Goal: Task Accomplishment & Management: Complete application form

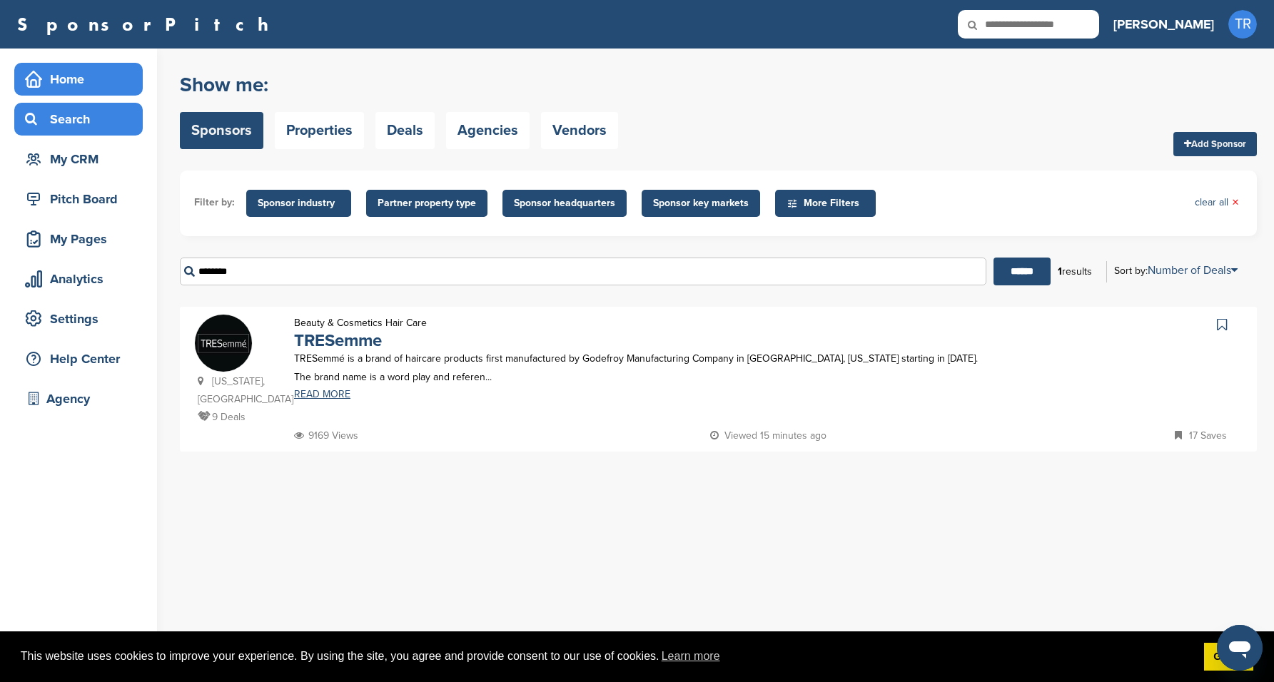
click at [81, 72] on div "Home" at bounding box center [81, 79] width 121 height 26
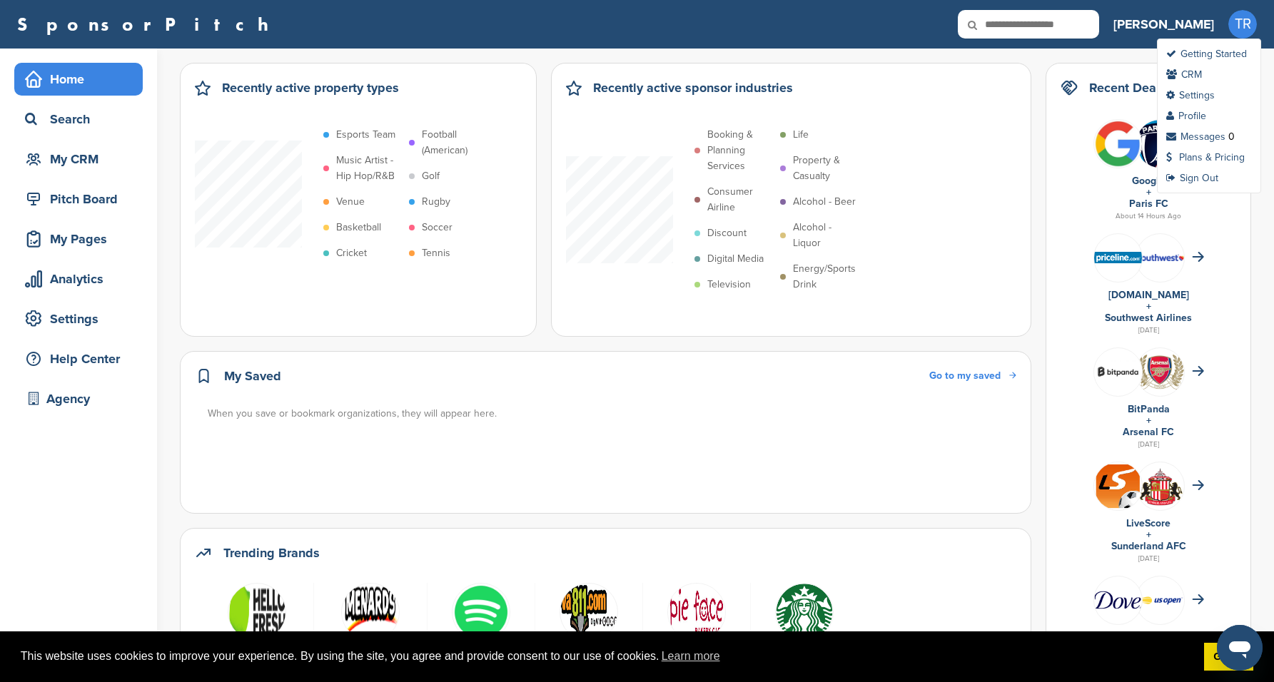
click at [1249, 25] on span "TR" at bounding box center [1242, 24] width 29 height 29
click at [1207, 158] on link "Plans & Pricing" at bounding box center [1205, 157] width 78 height 12
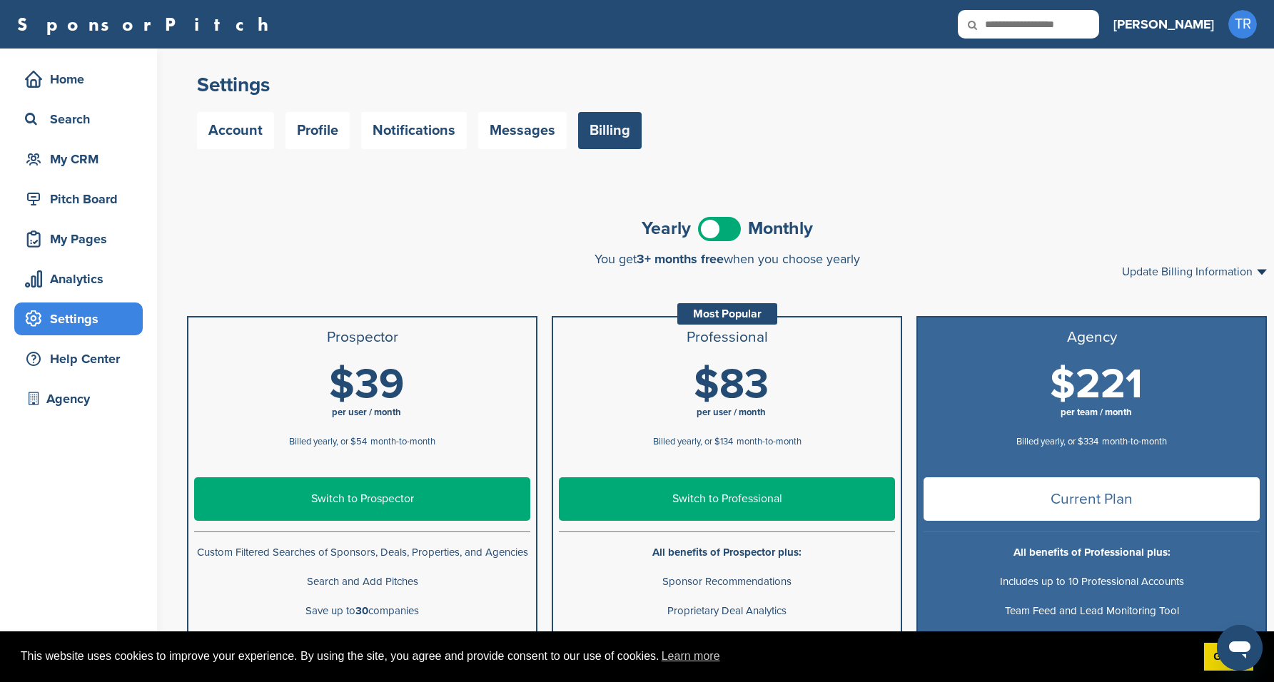
drag, startPoint x: 1240, startPoint y: 27, endPoint x: 981, endPoint y: 145, distance: 284.6
click at [981, 145] on div "SponsorPitch Home Search My CRM Pitch Board My Pages Analytics Settings Help Ce…" at bounding box center [637, 569] width 1274 height 1139
click at [981, 145] on div "Account Profile Notifications Messages Billing" at bounding box center [727, 130] width 1060 height 37
click at [723, 232] on span at bounding box center [719, 229] width 43 height 24
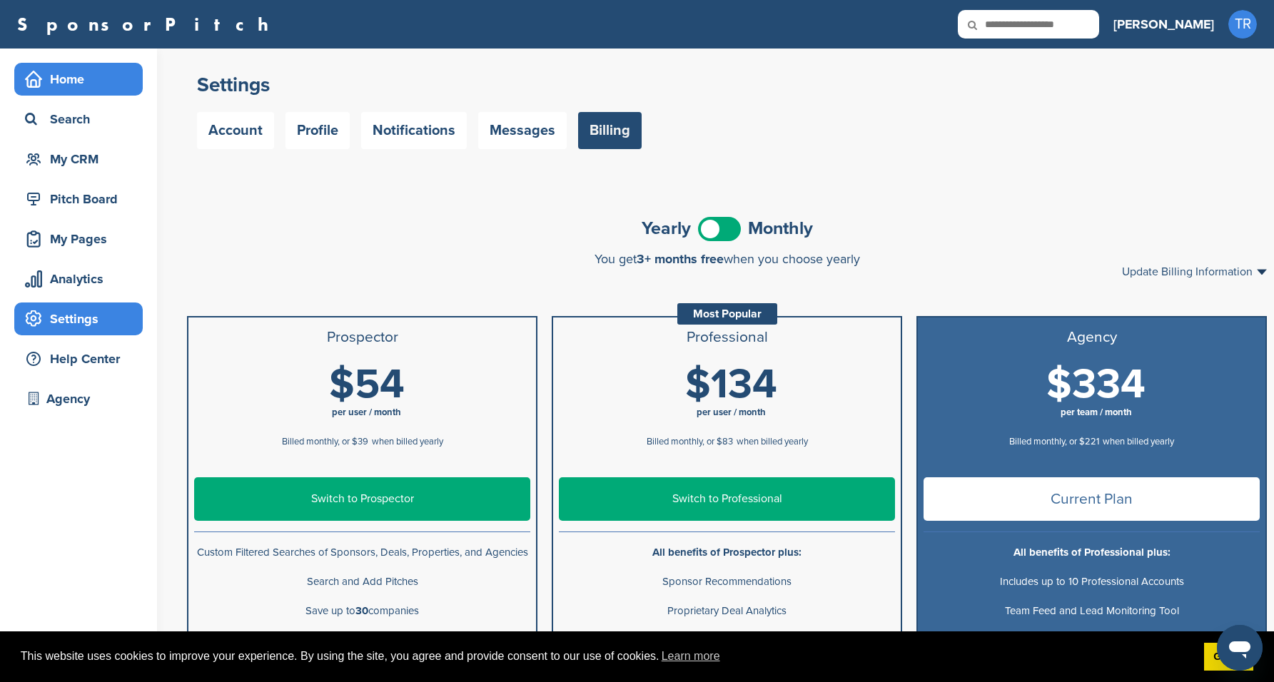
click at [108, 68] on div "Home" at bounding box center [81, 79] width 121 height 26
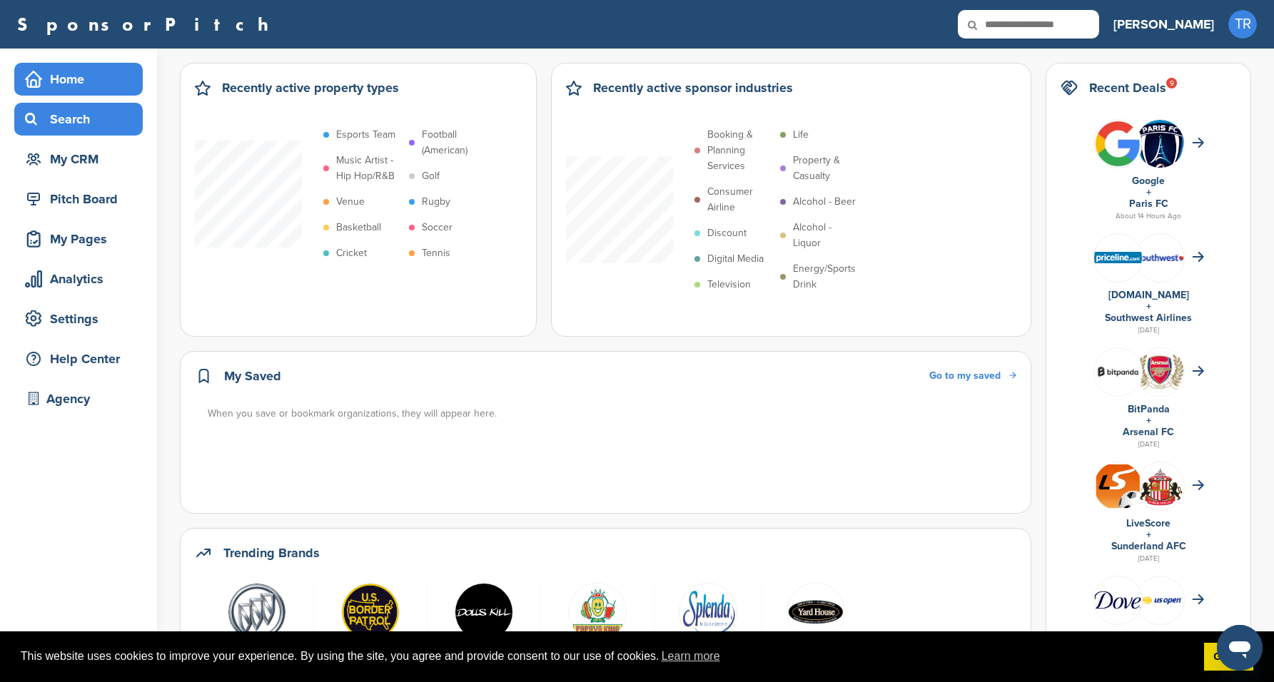
click at [126, 110] on div "Search" at bounding box center [81, 119] width 121 height 26
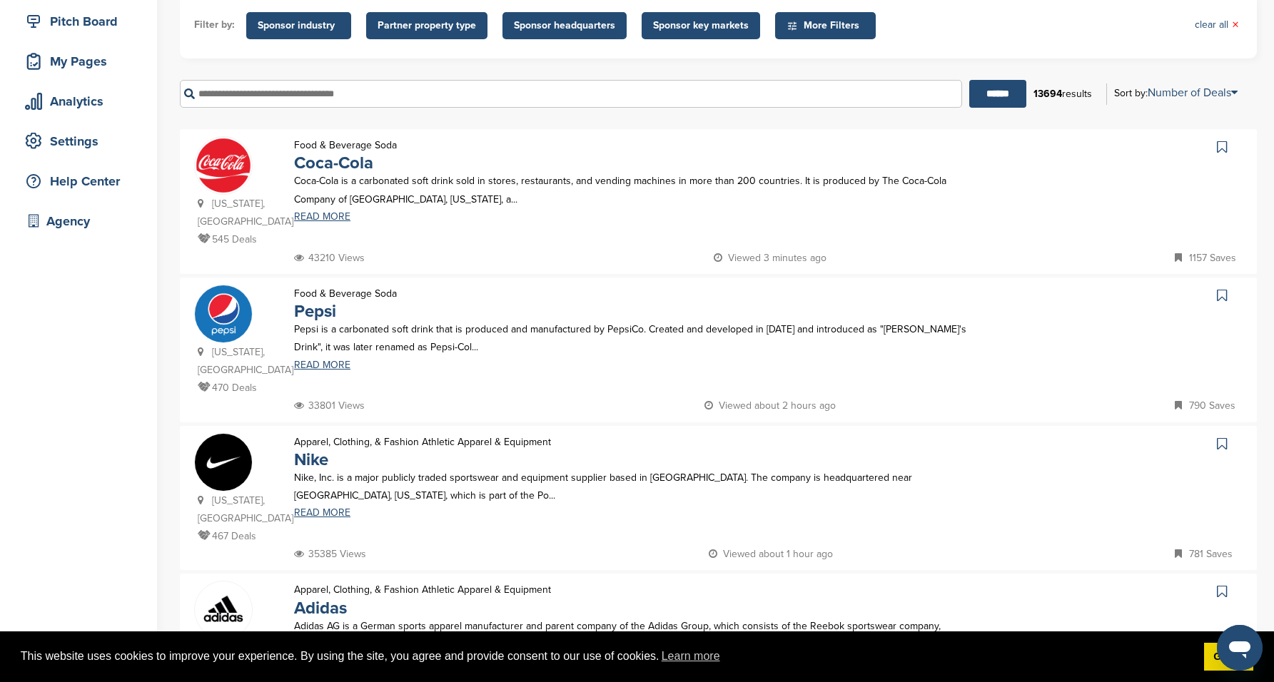
scroll to position [180, 0]
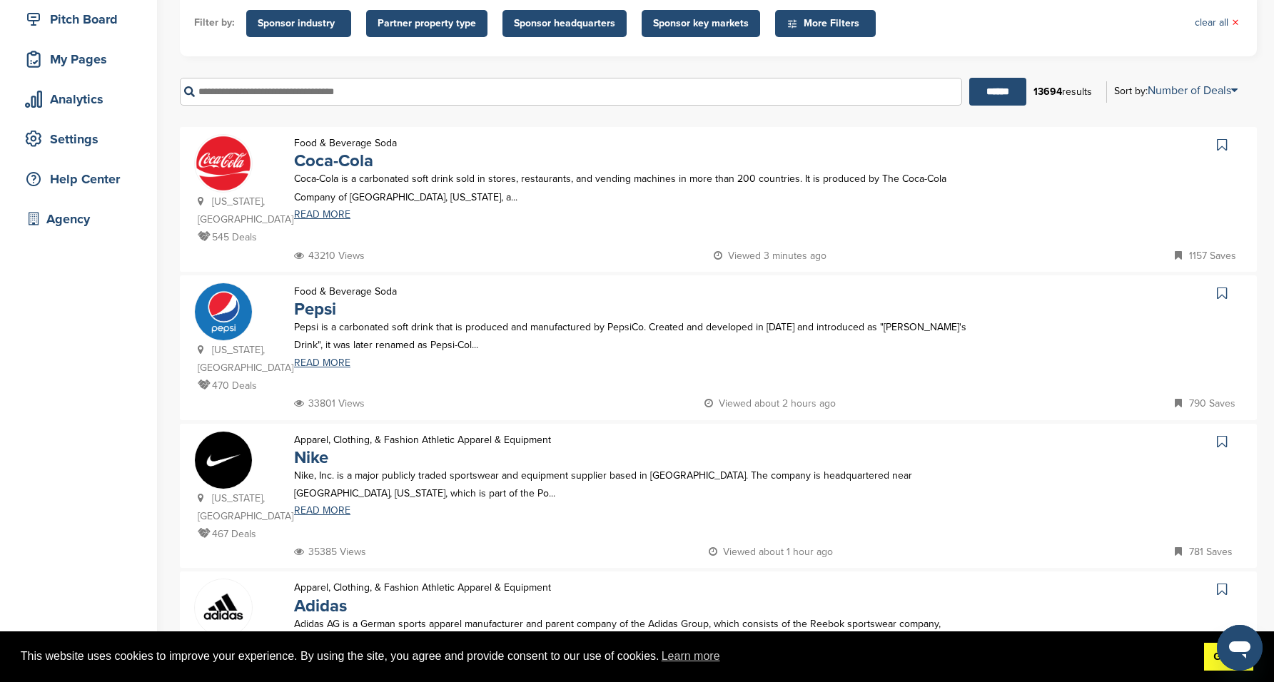
click at [1208, 663] on link "Got it!" at bounding box center [1228, 657] width 49 height 29
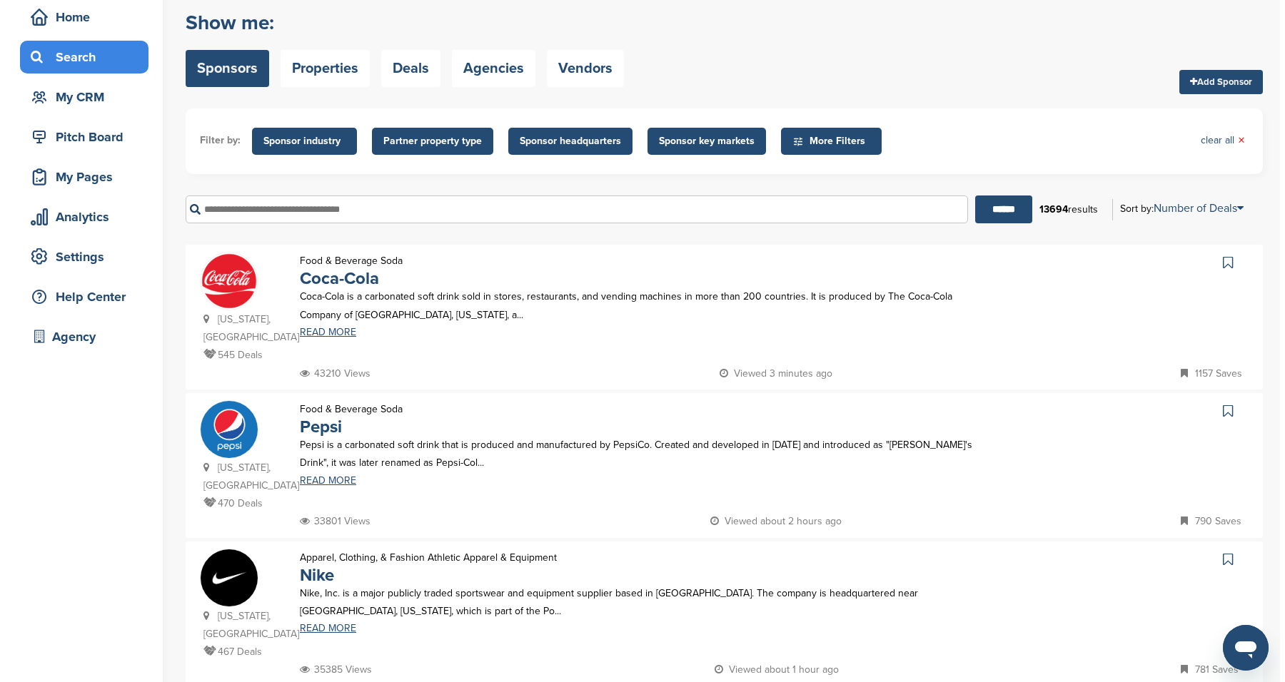
scroll to position [0, 0]
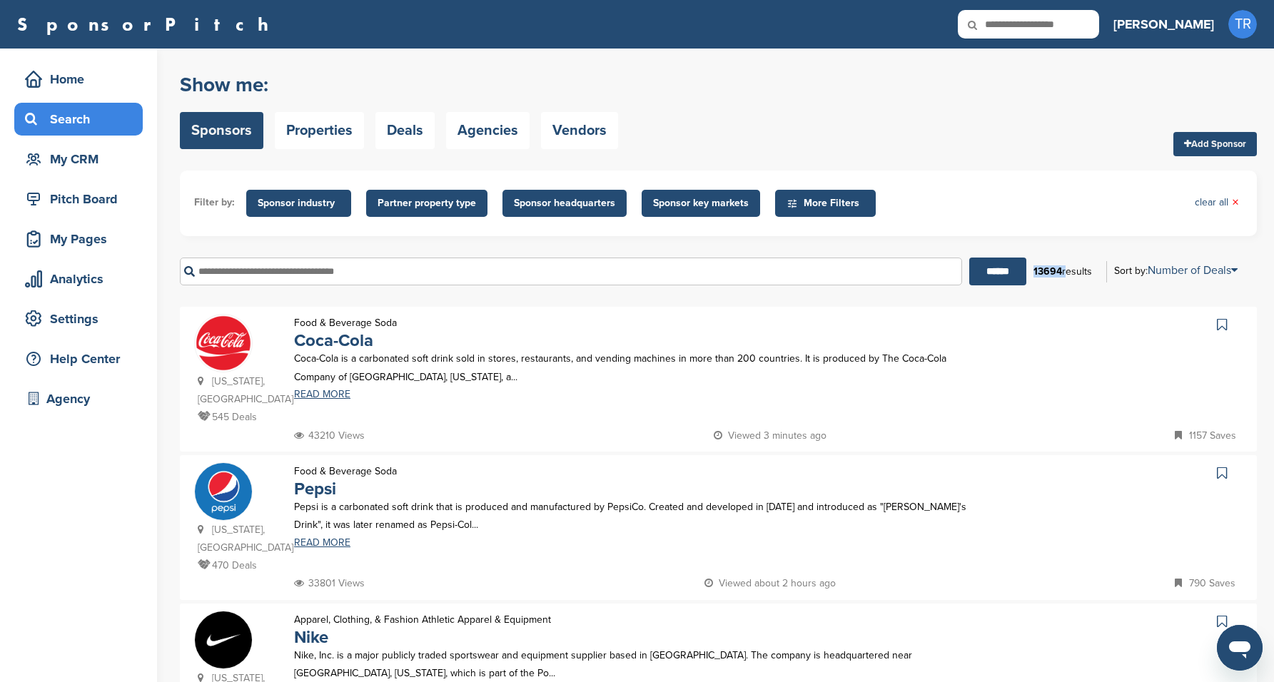
drag, startPoint x: 1033, startPoint y: 272, endPoint x: 1063, endPoint y: 272, distance: 30.0
click at [1063, 272] on div "13694 results" at bounding box center [1062, 272] width 73 height 24
drag, startPoint x: 1059, startPoint y: 275, endPoint x: 1035, endPoint y: 275, distance: 23.5
click at [1035, 275] on b "13694" at bounding box center [1047, 271] width 29 height 12
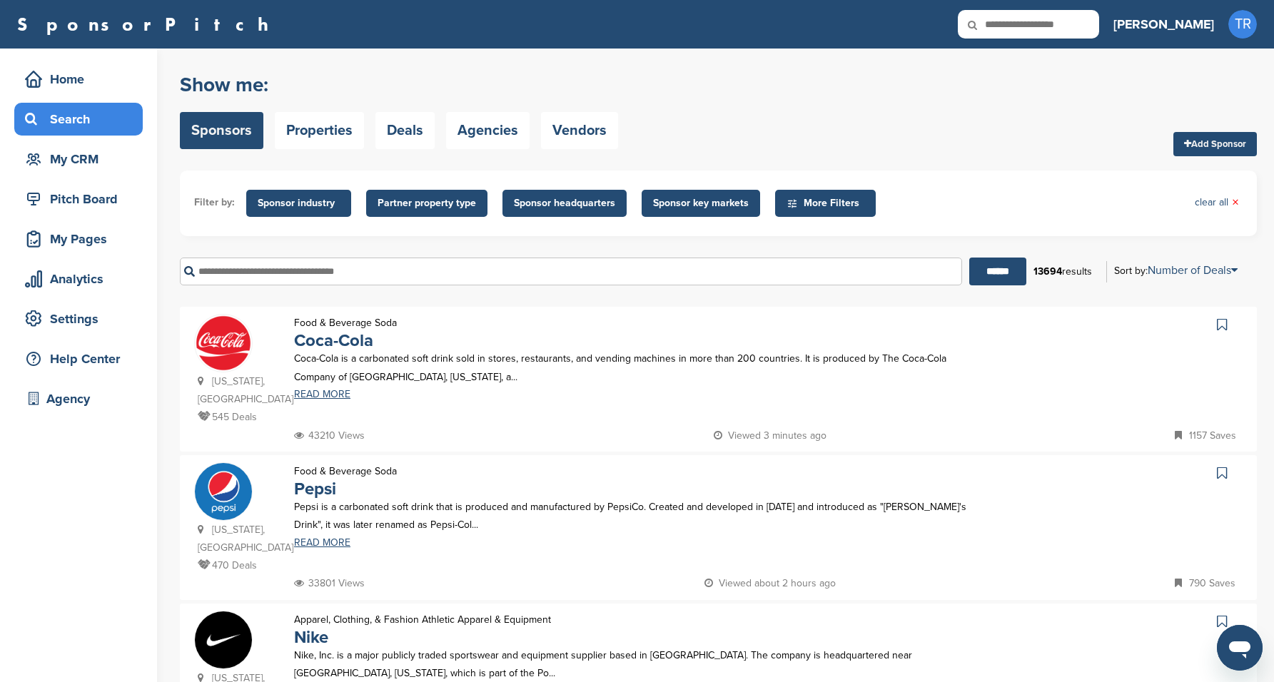
click at [1041, 278] on div "13694 results" at bounding box center [1062, 272] width 73 height 24
click at [328, 206] on span "Sponsor industry" at bounding box center [299, 204] width 82 height 16
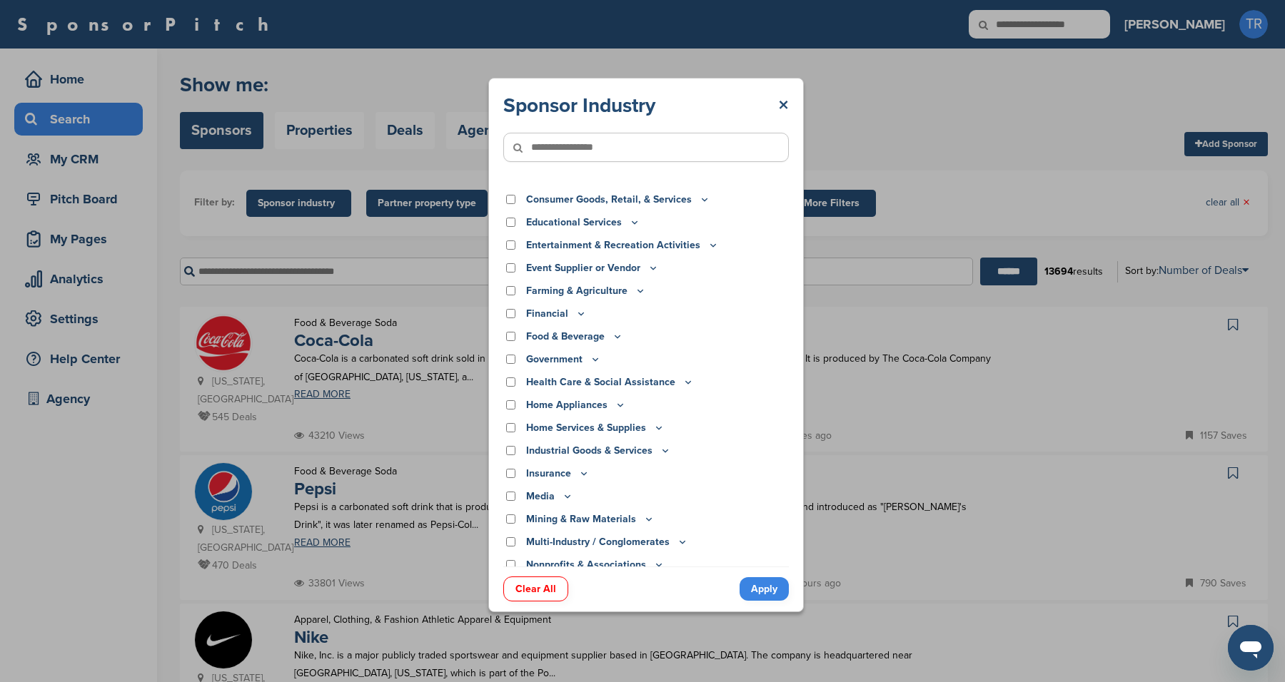
scroll to position [39, 0]
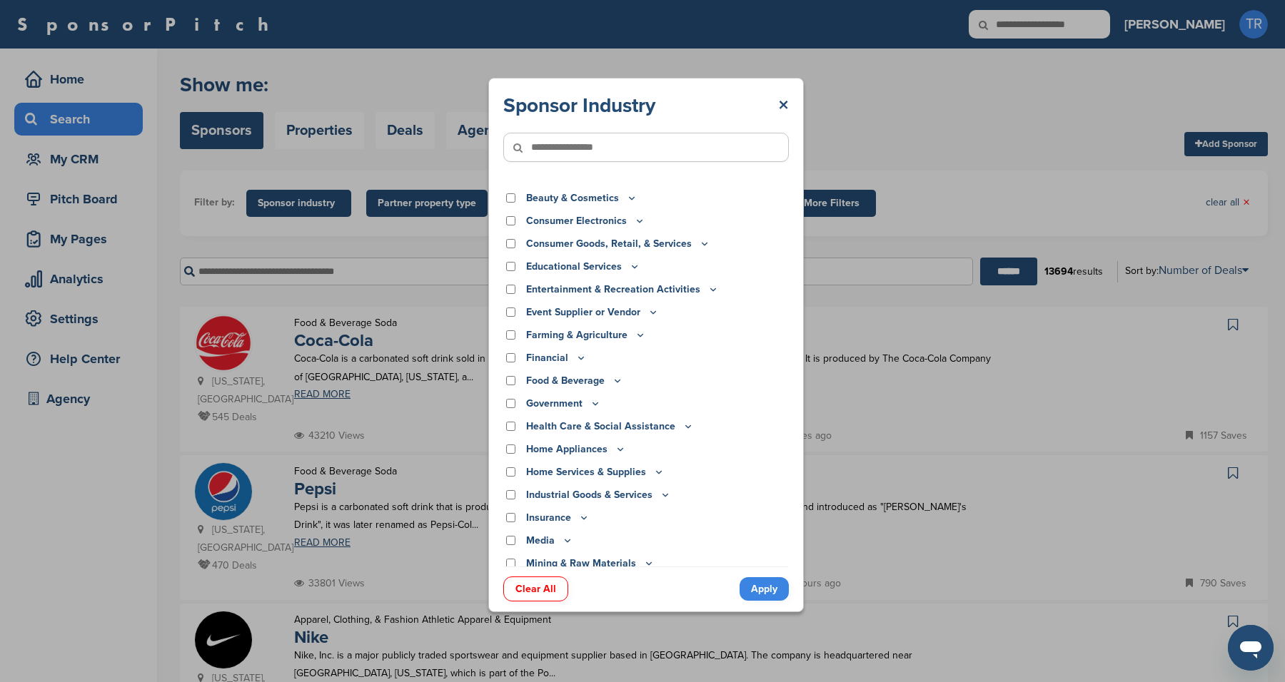
click at [631, 268] on icon at bounding box center [634, 266] width 11 height 12
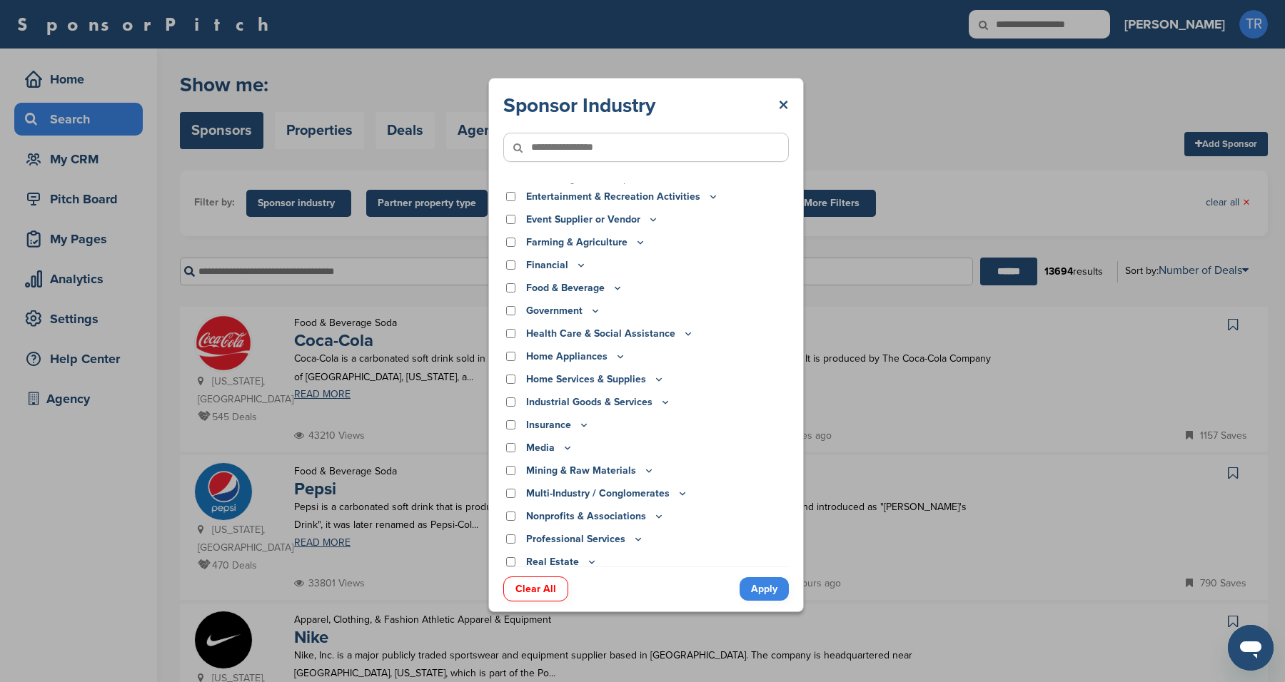
scroll to position [268, 0]
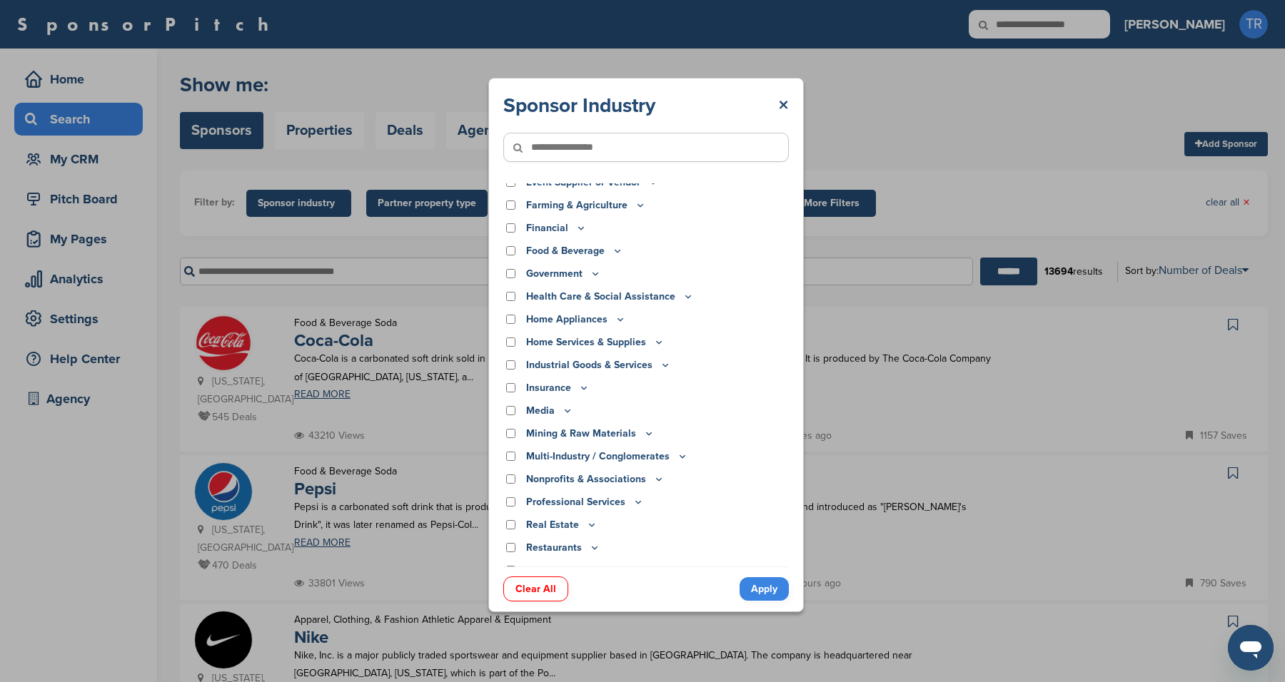
click at [562, 409] on icon at bounding box center [567, 411] width 11 height 12
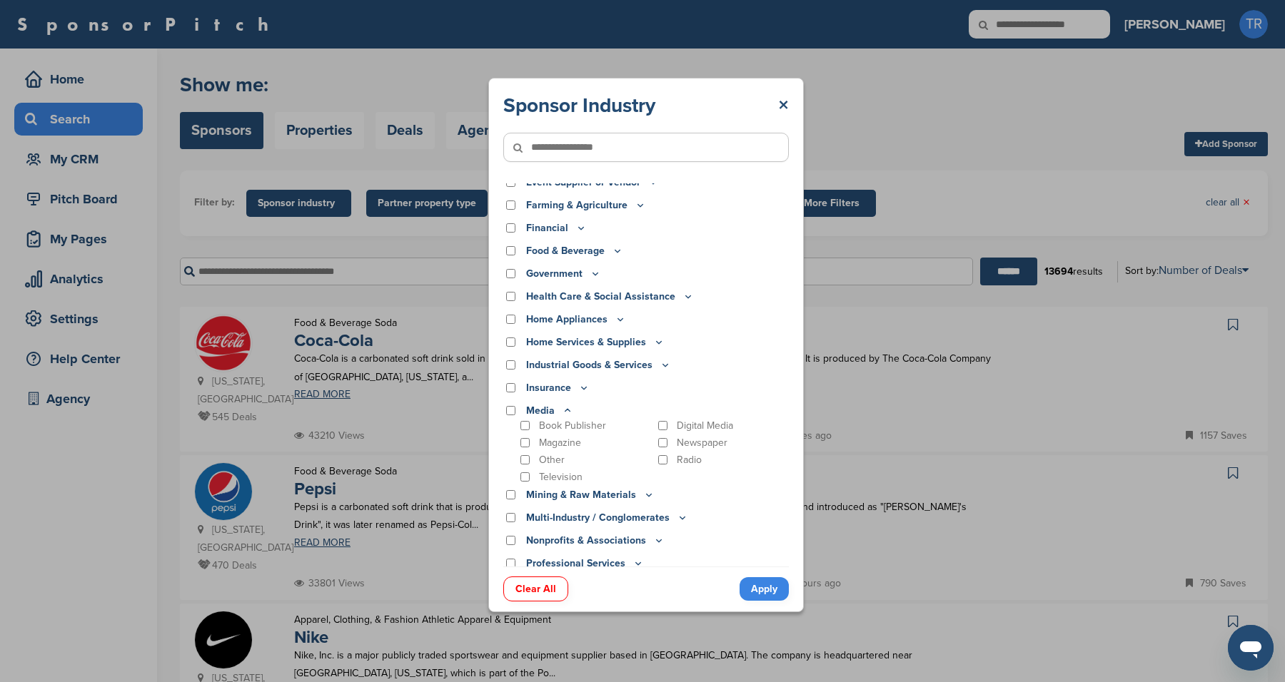
click at [564, 409] on icon at bounding box center [567, 411] width 11 height 12
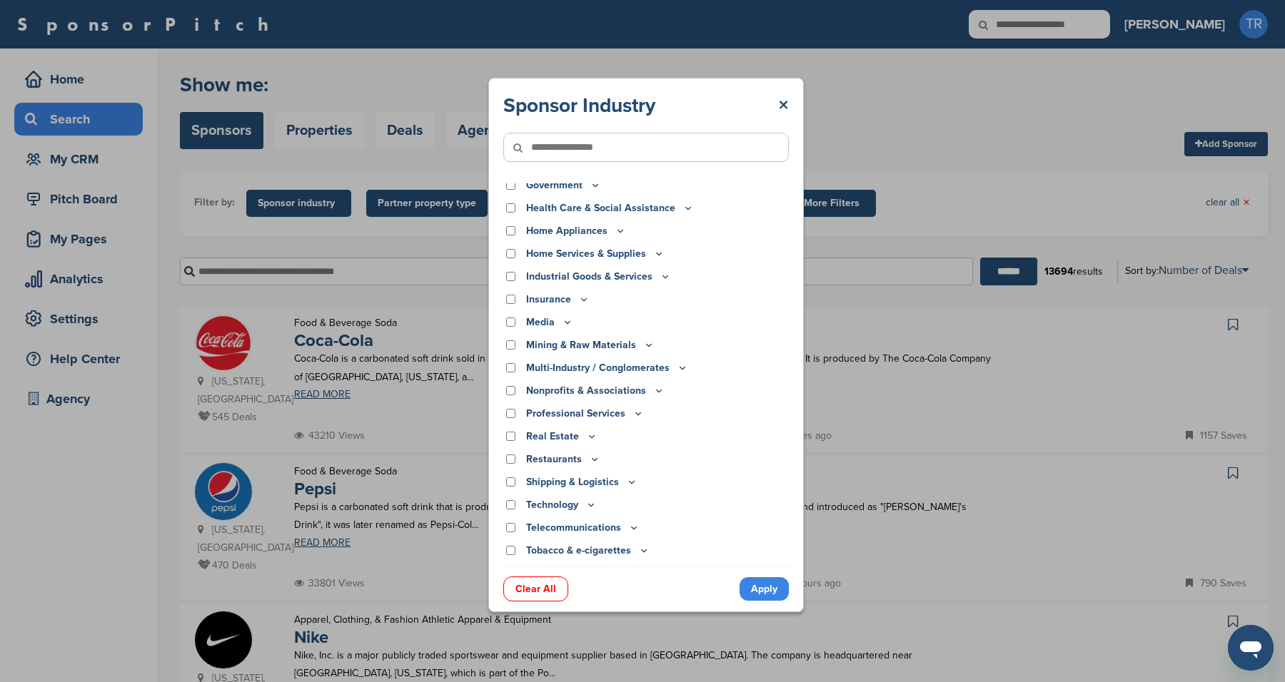
scroll to position [375, 0]
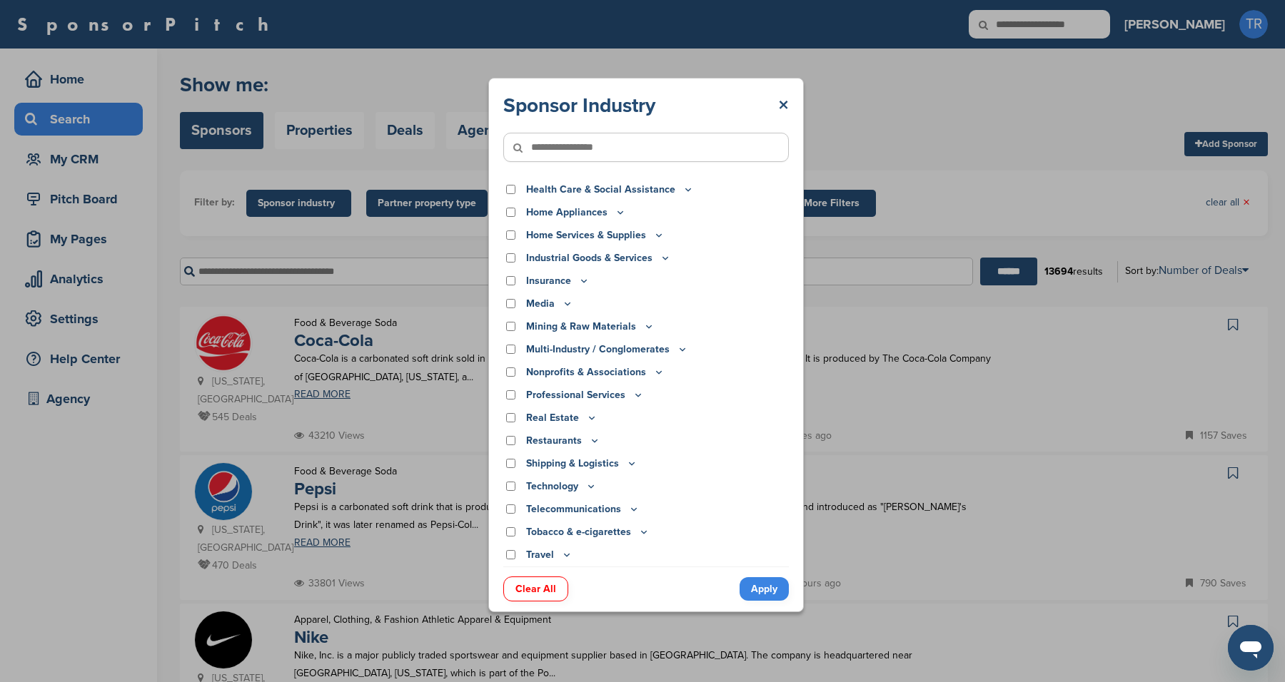
click at [586, 483] on icon at bounding box center [590, 486] width 11 height 12
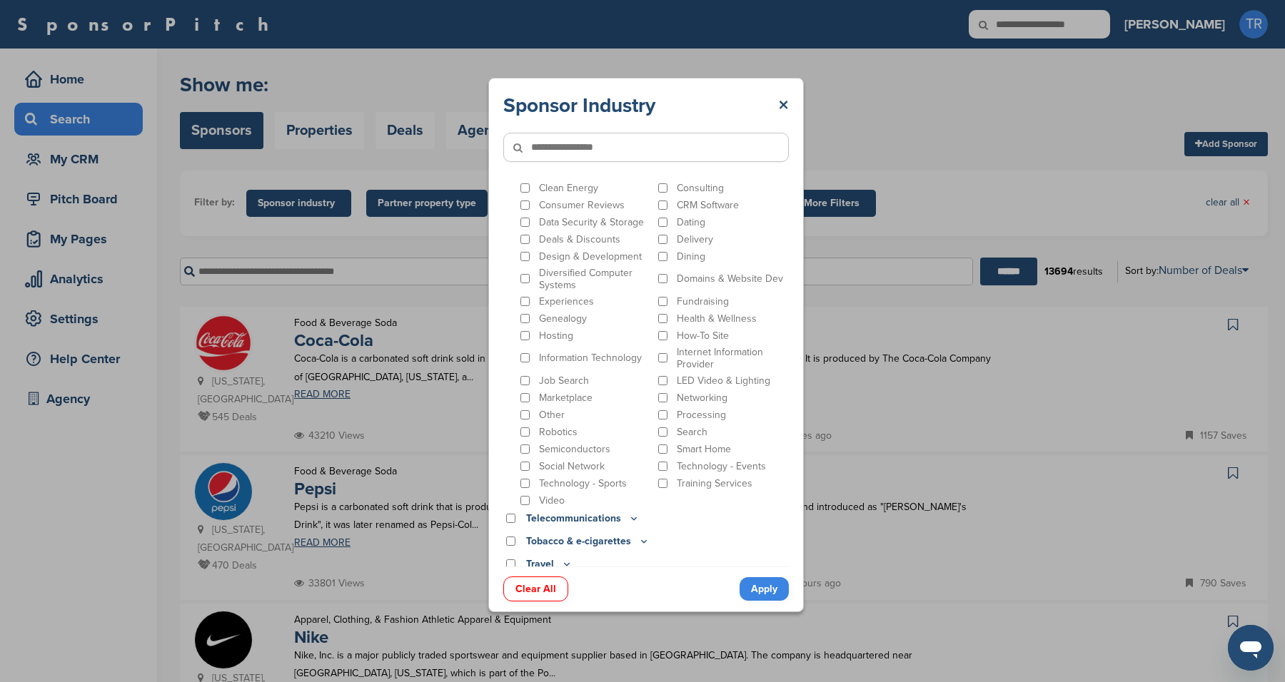
scroll to position [749, 0]
click at [631, 514] on icon at bounding box center [633, 509] width 11 height 12
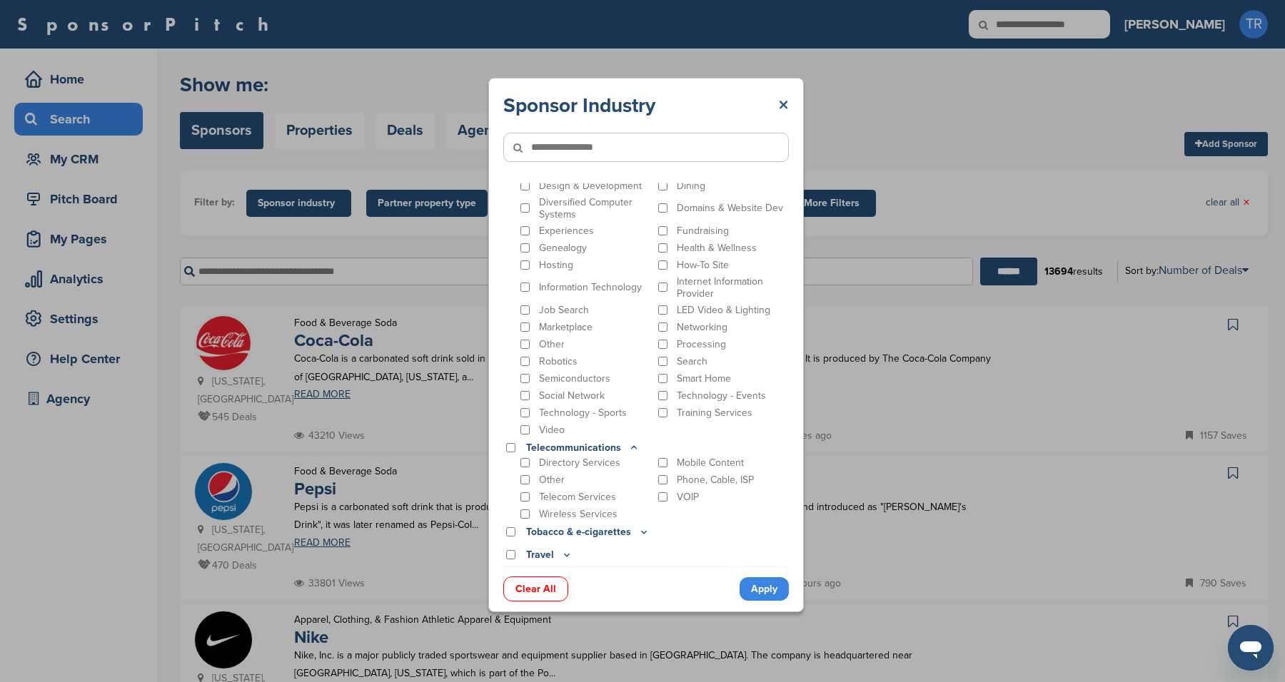
click at [779, 103] on link "×" at bounding box center [783, 106] width 11 height 26
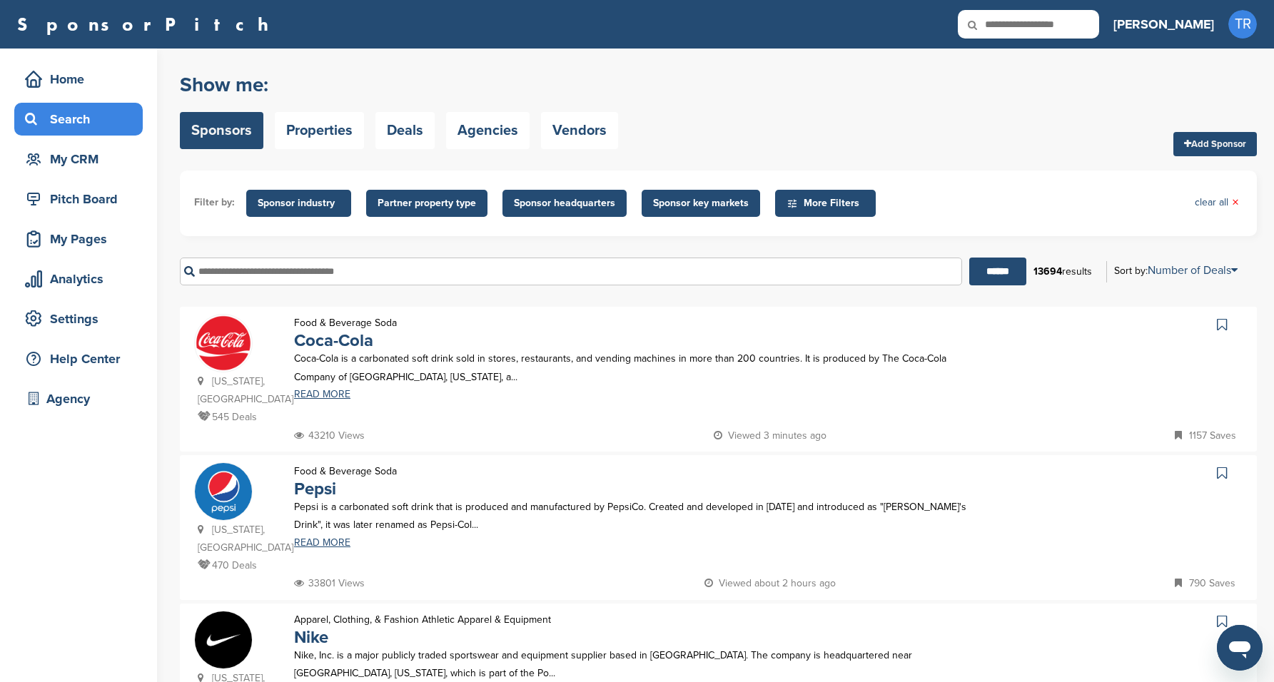
click at [496, 176] on div "Filter by: Sponsor industry Sponsor Industry × Apparel, Clothing, & Fashion Acc…" at bounding box center [718, 204] width 1077 height 66
click at [447, 196] on span "Partner property type" at bounding box center [427, 204] width 98 height 16
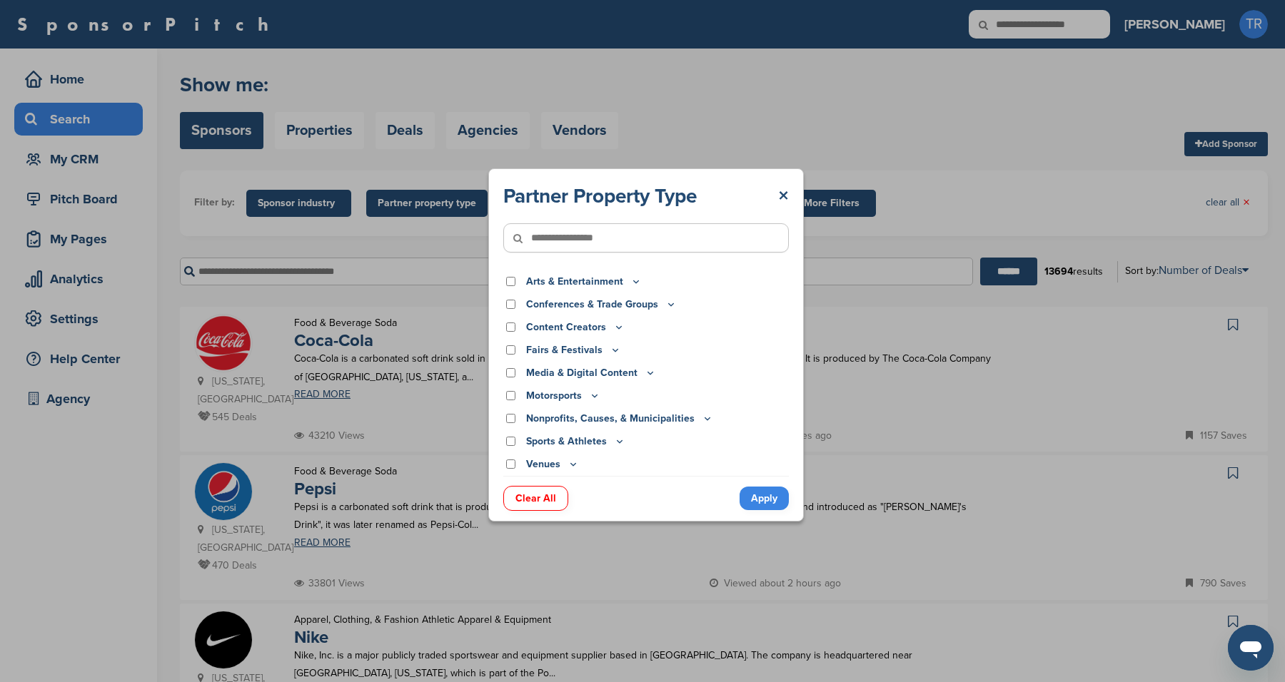
click at [659, 300] on p "Conferences & Trade Groups" at bounding box center [601, 305] width 151 height 16
click at [665, 304] on icon at bounding box center [670, 304] width 11 height 12
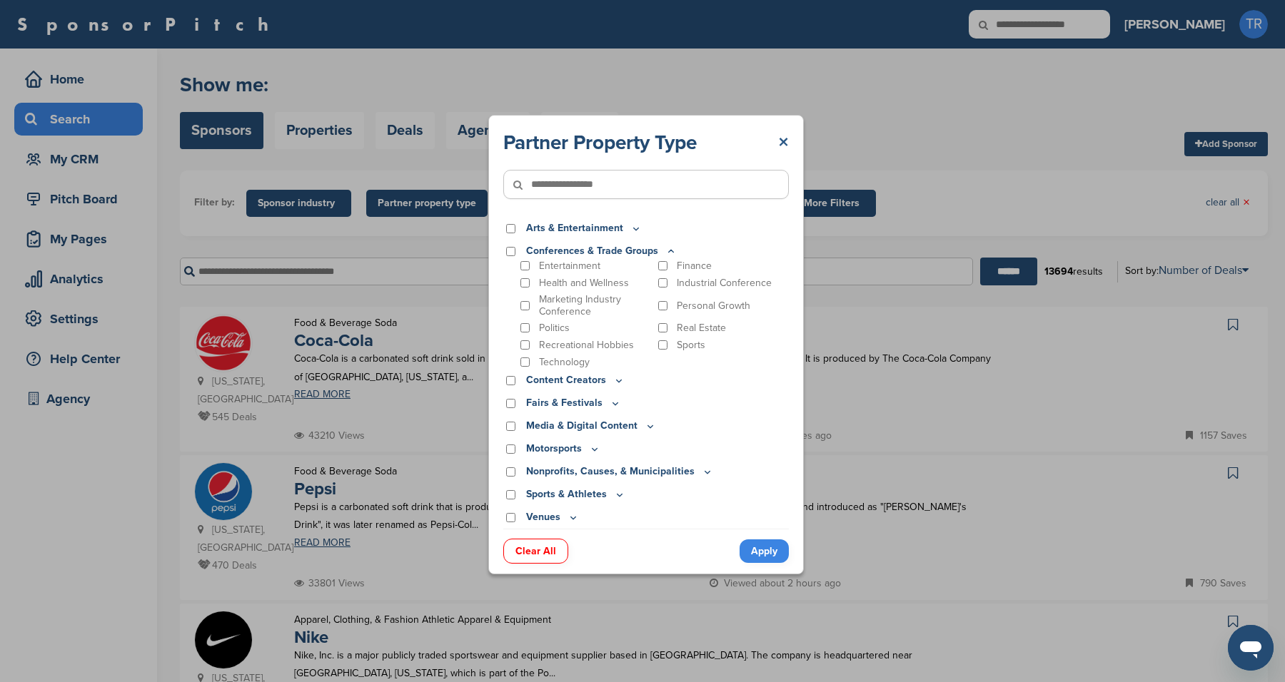
click at [781, 137] on link "×" at bounding box center [783, 143] width 11 height 26
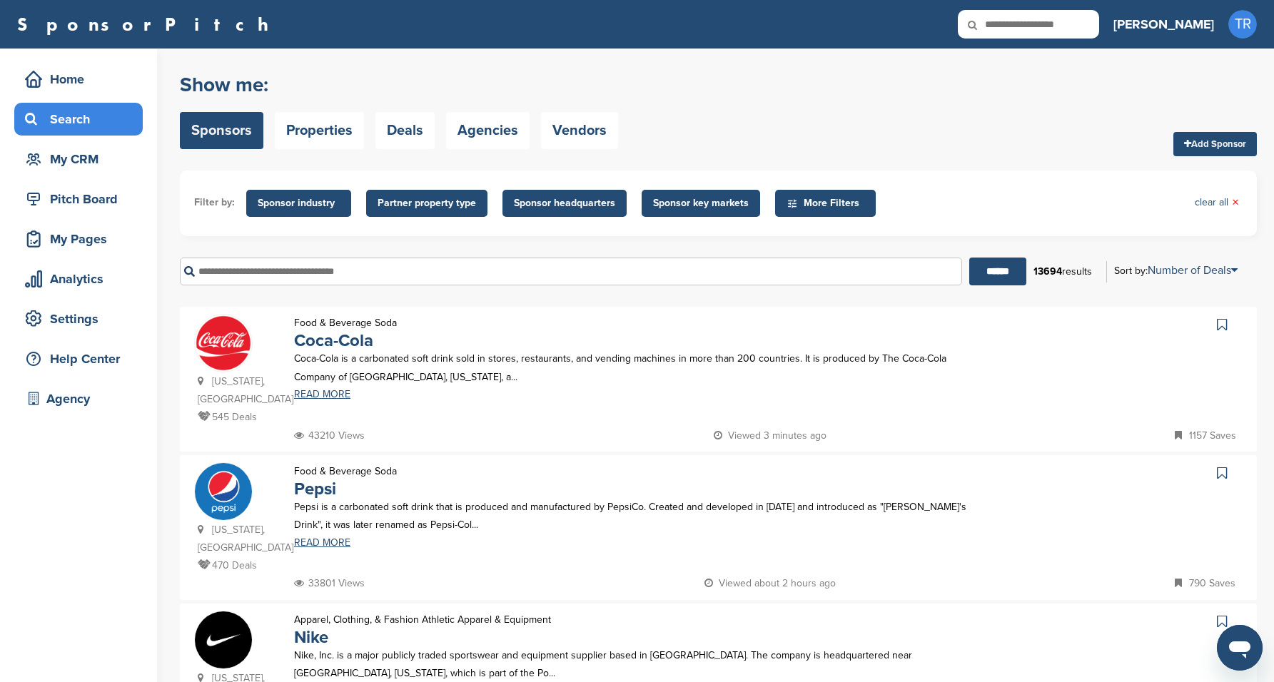
click at [278, 204] on span "Sponsor industry" at bounding box center [299, 204] width 82 height 16
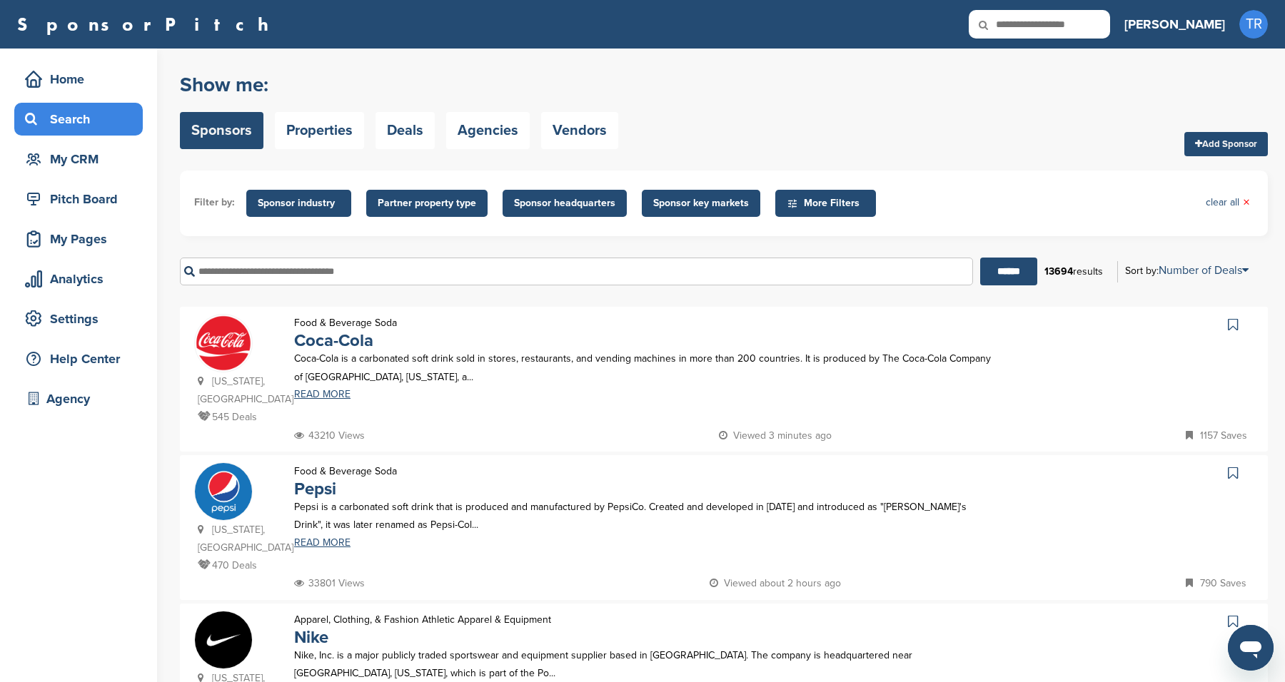
scroll to position [275, 0]
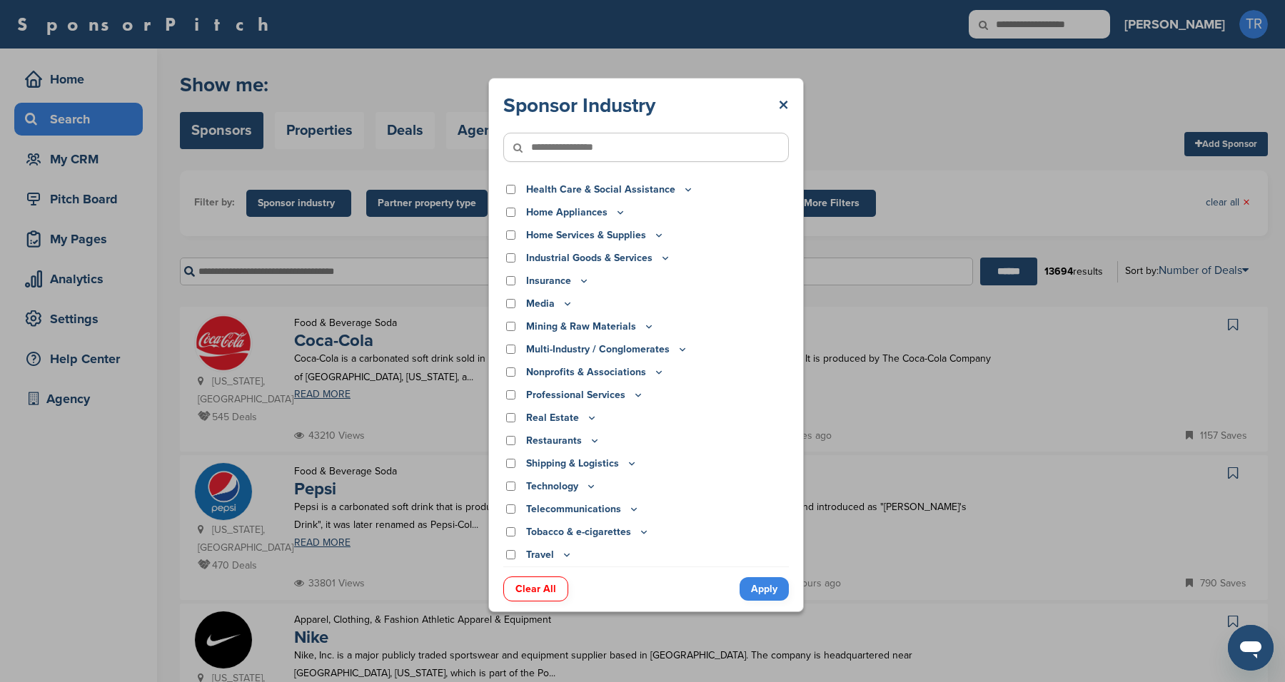
click at [642, 143] on input"] "text" at bounding box center [645, 147] width 285 height 29
type input"] "*"
type input"] "********"
click at [980, 258] on input "******" at bounding box center [1008, 272] width 57 height 28
click at [592, 485] on icon at bounding box center [590, 486] width 11 height 12
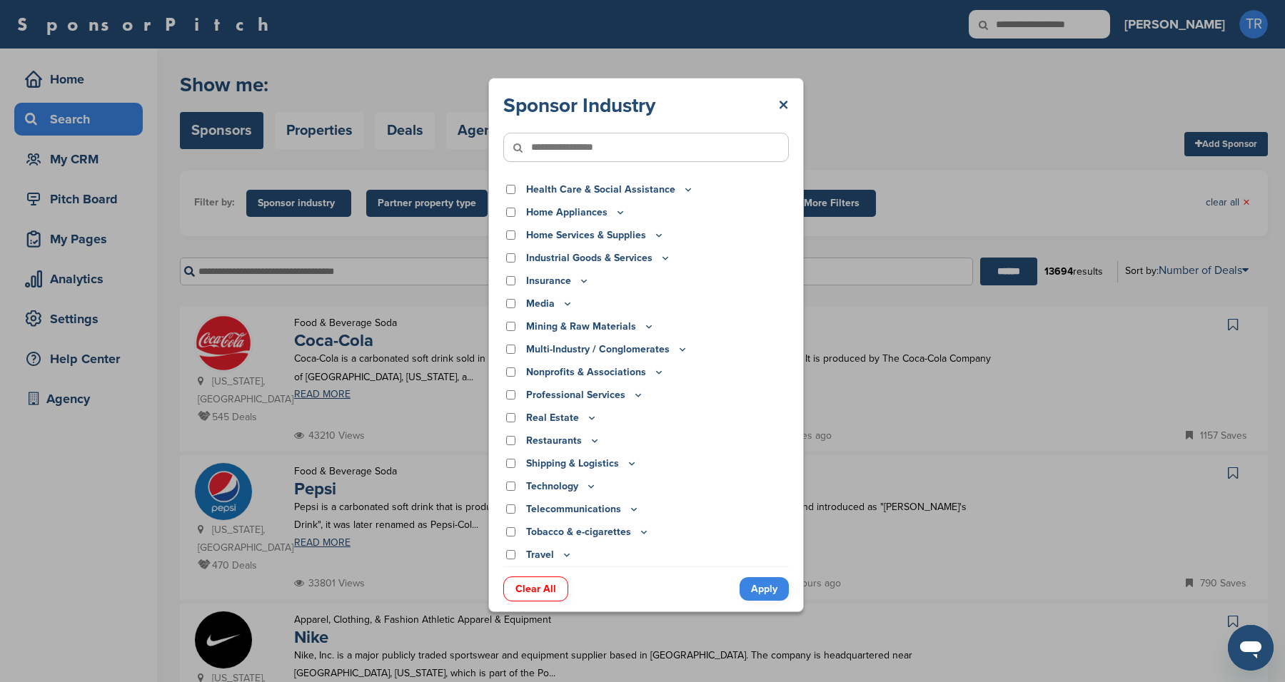
click at [582, 490] on p "Technology" at bounding box center [561, 487] width 71 height 16
click at [594, 488] on icon at bounding box center [590, 486] width 11 height 12
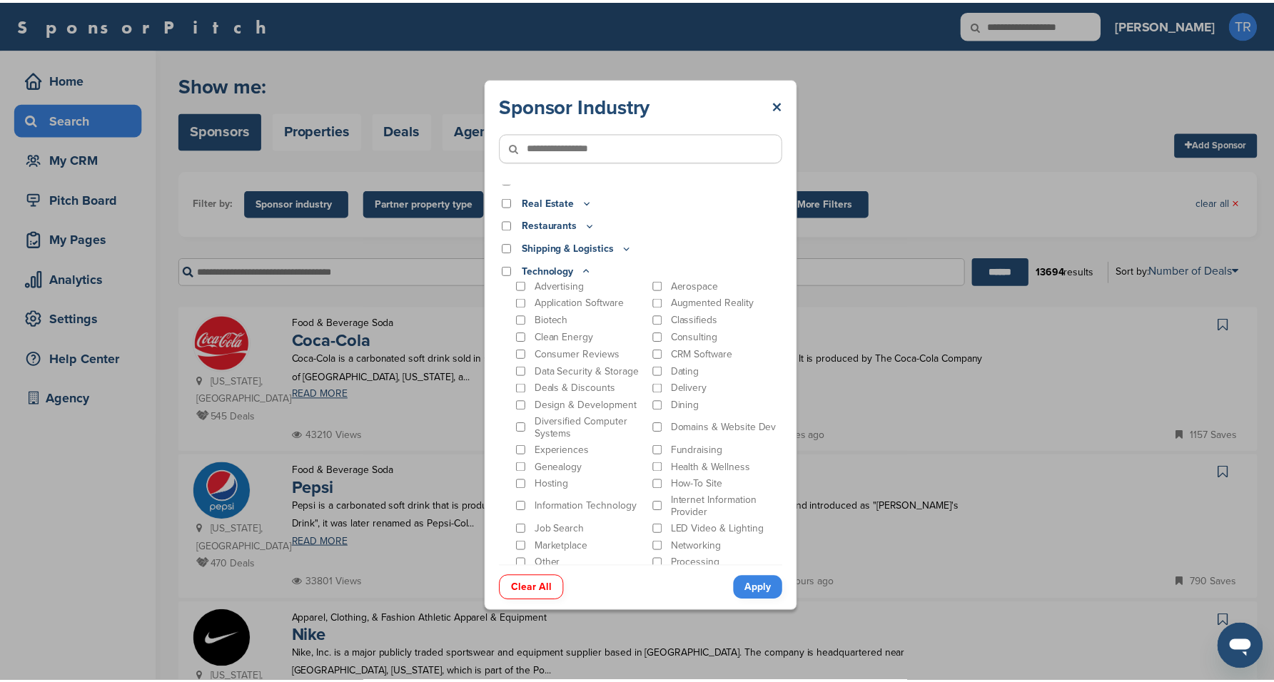
scroll to position [495, 0]
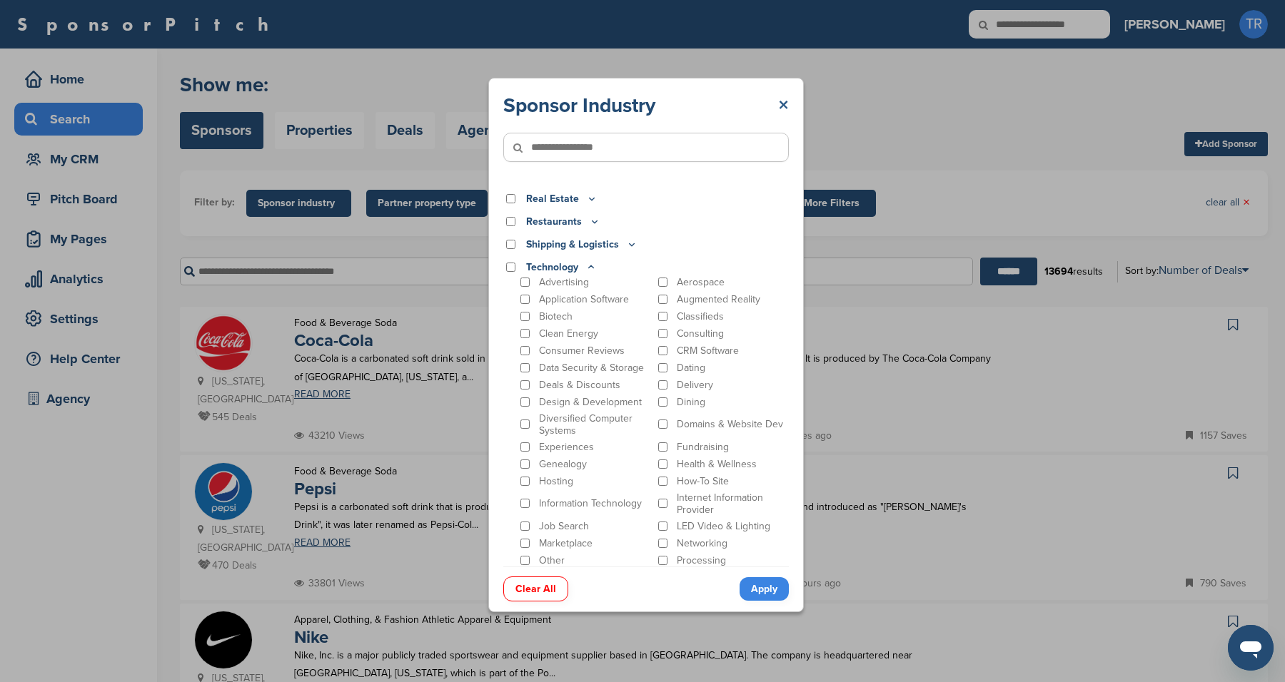
click at [786, 106] on link "×" at bounding box center [783, 106] width 11 height 26
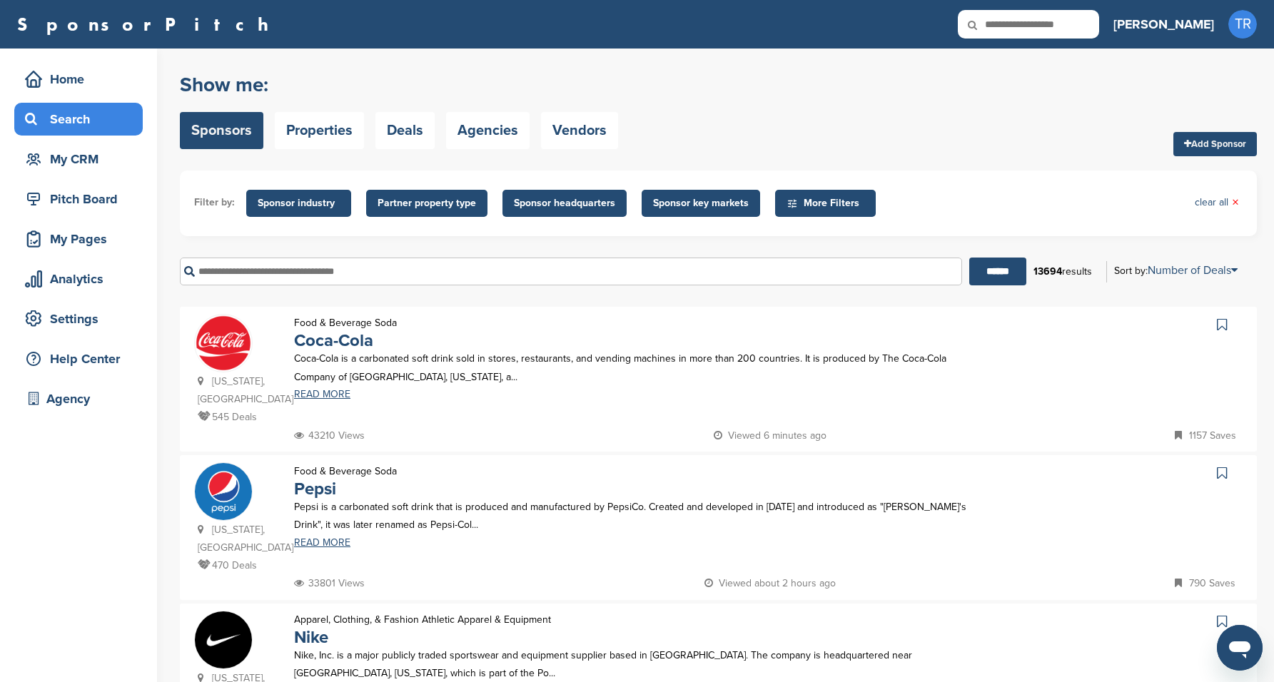
click at [440, 209] on span "Partner property type" at bounding box center [427, 204] width 98 height 16
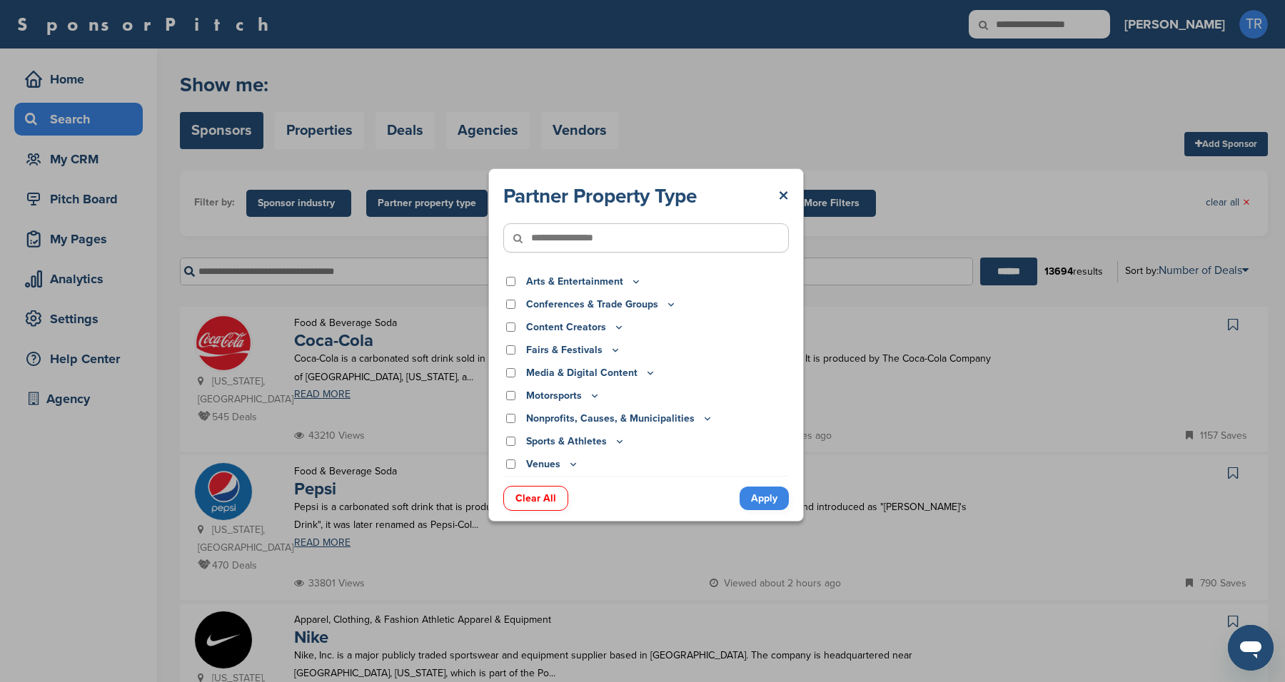
click at [669, 307] on icon at bounding box center [670, 304] width 11 height 12
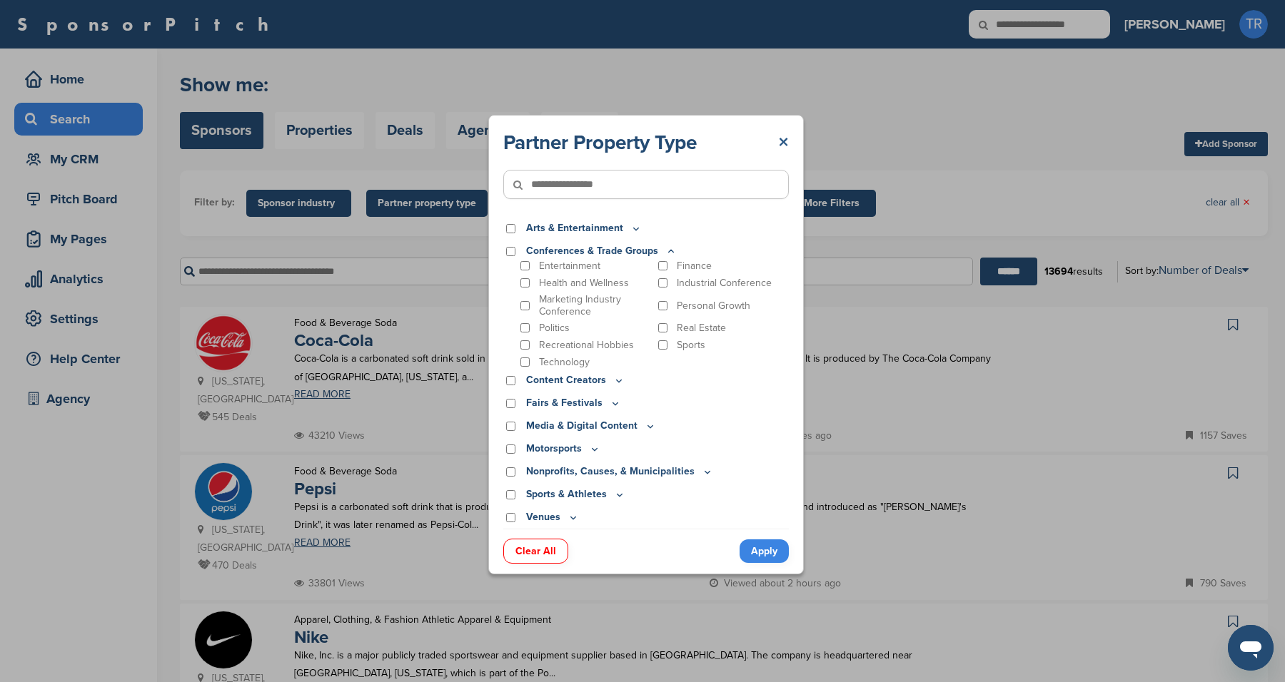
click at [788, 135] on link "×" at bounding box center [783, 143] width 11 height 26
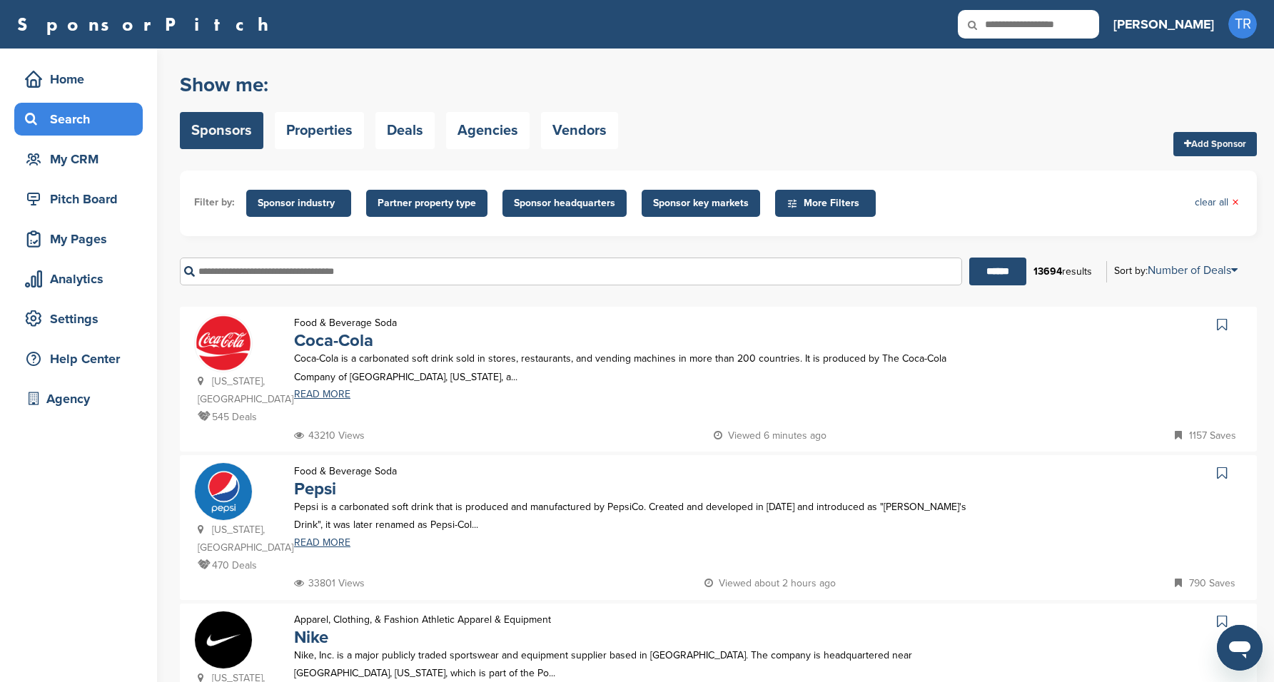
click at [324, 203] on span "Sponsor industry" at bounding box center [299, 204] width 82 height 16
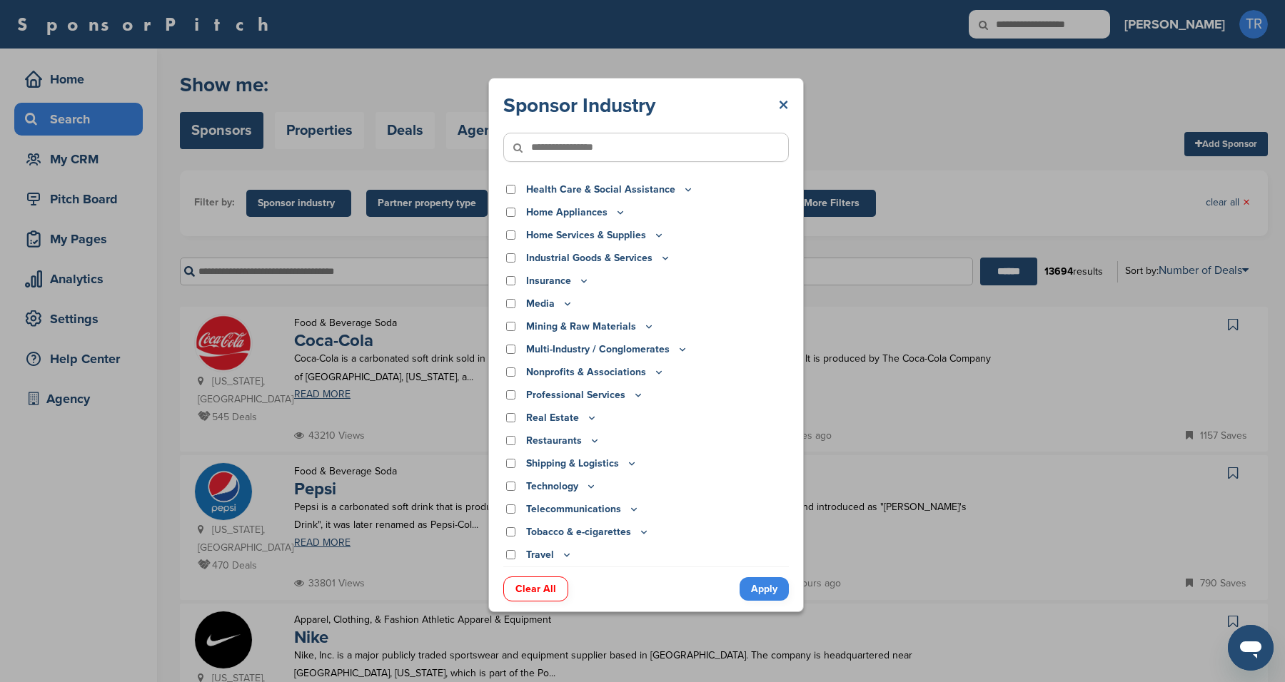
click at [786, 103] on link "×" at bounding box center [783, 106] width 11 height 26
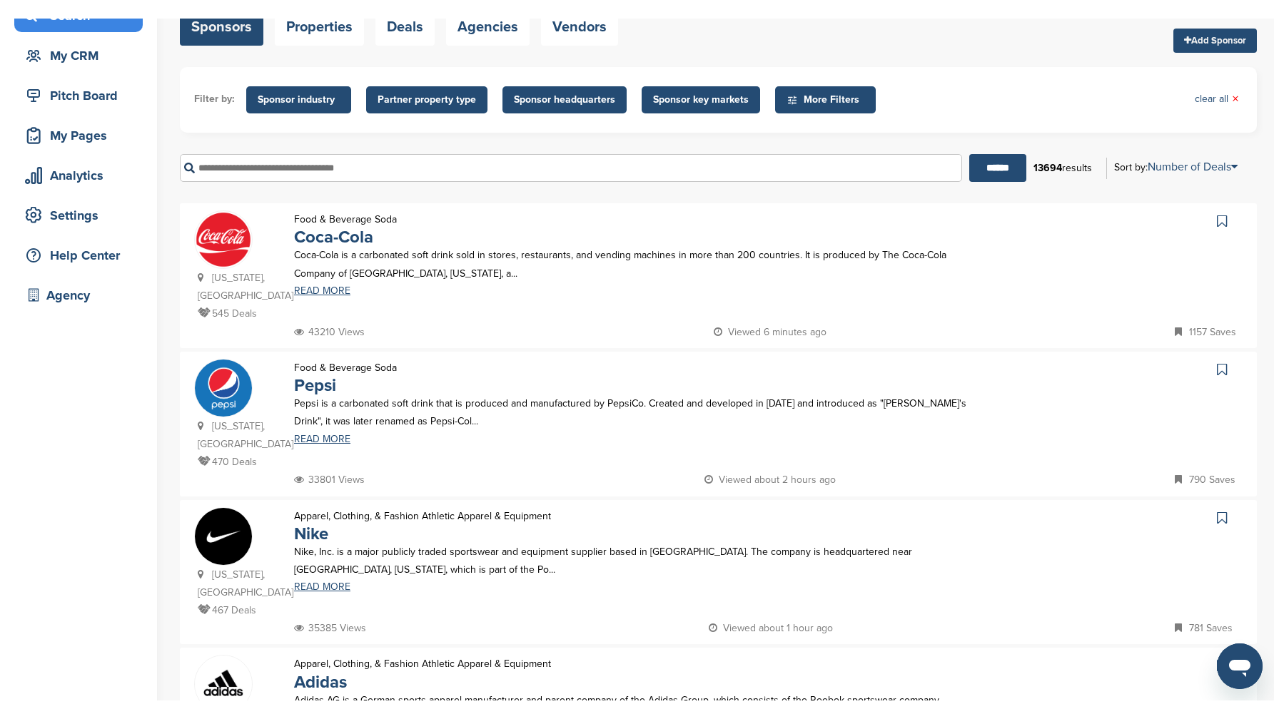
scroll to position [124, 0]
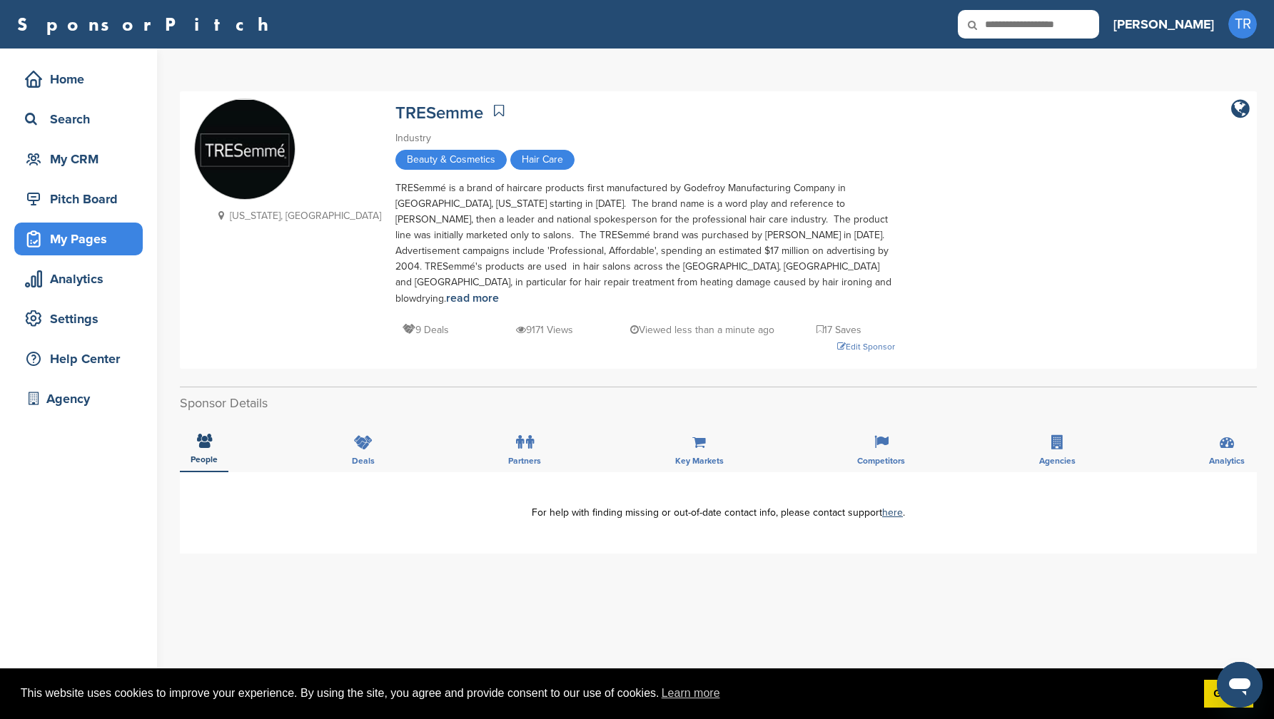
click at [106, 226] on div "My Pages" at bounding box center [78, 239] width 128 height 33
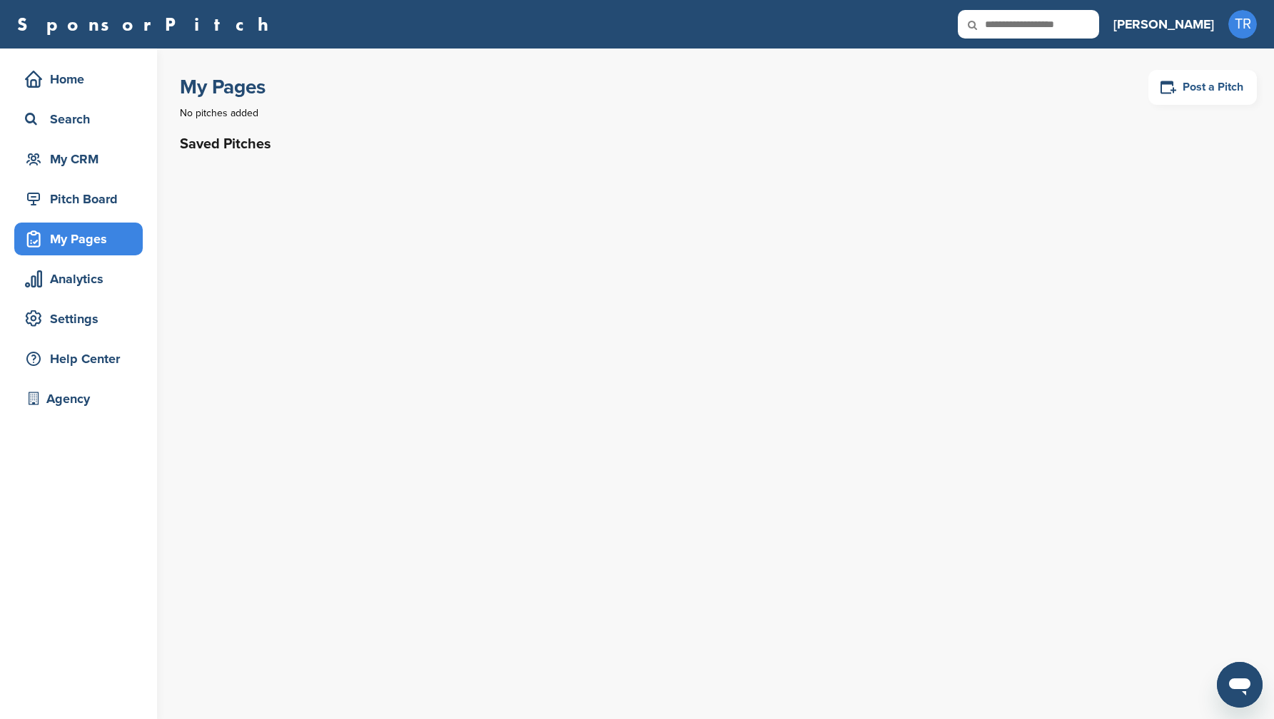
click at [1217, 81] on link "Post a Pitch" at bounding box center [1202, 87] width 108 height 35
click at [66, 205] on div "Pitch Board" at bounding box center [81, 199] width 121 height 26
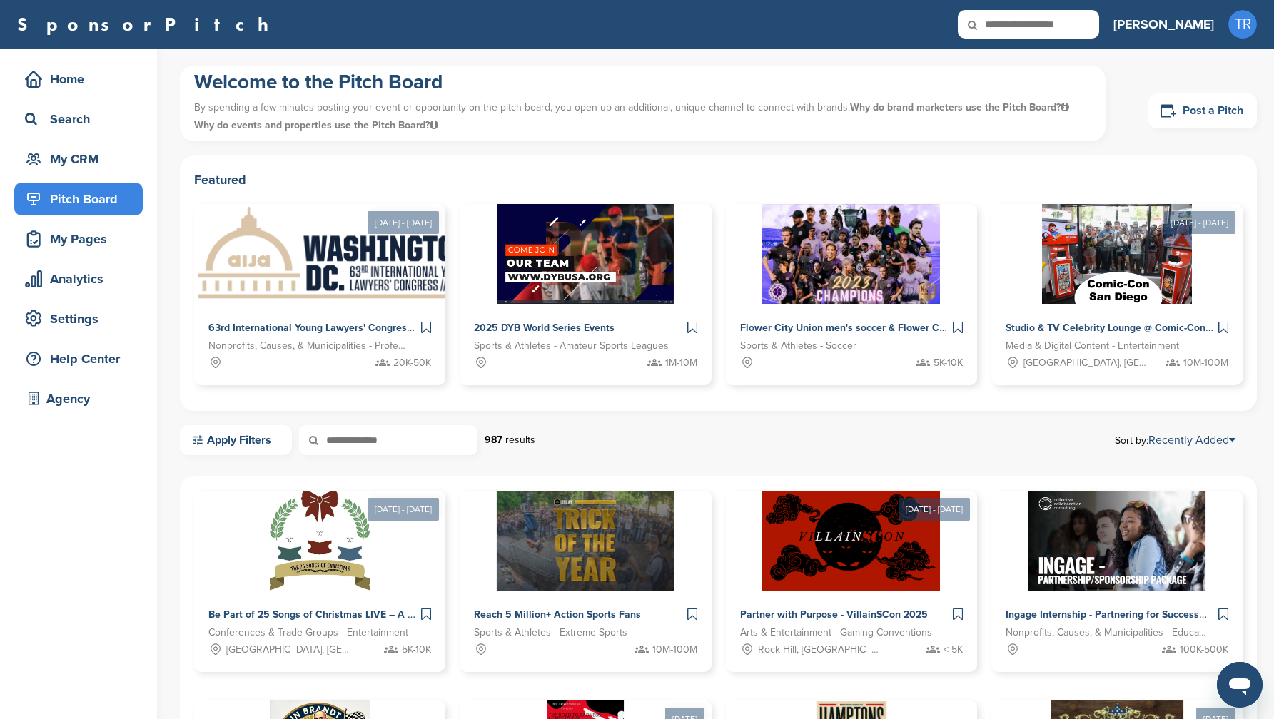
click at [1232, 122] on link "Post a Pitch" at bounding box center [1202, 110] width 108 height 35
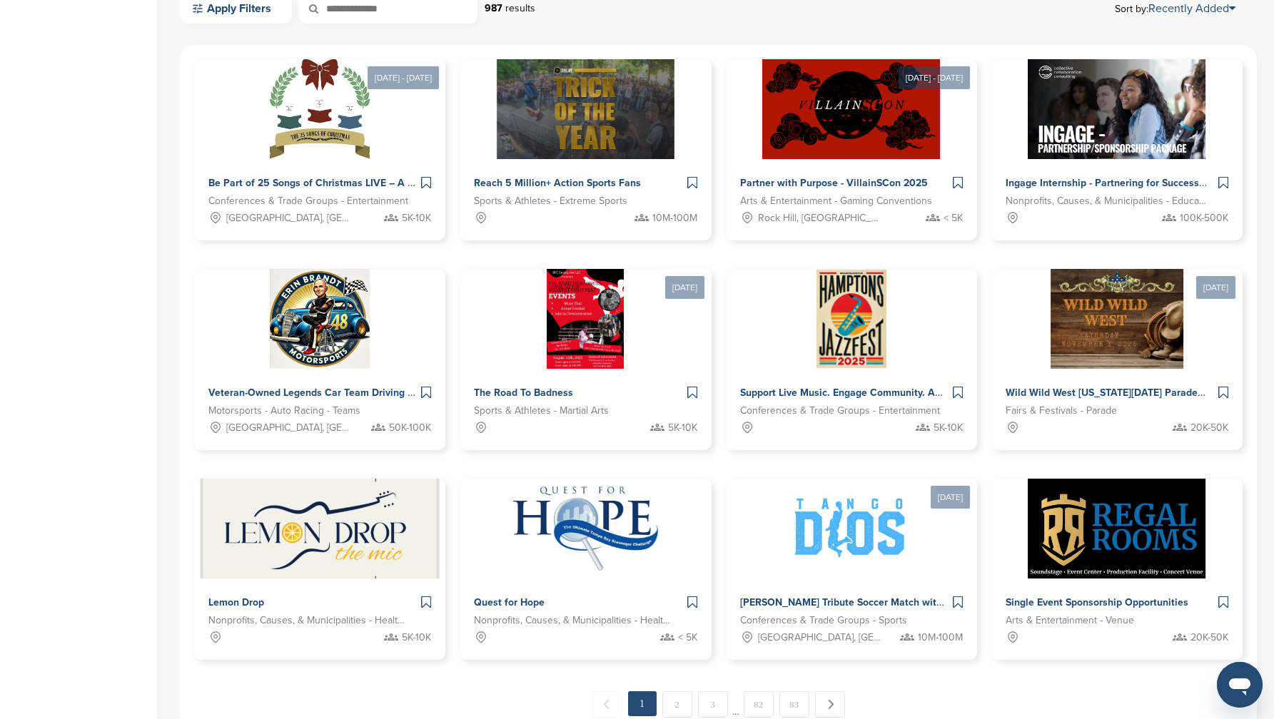
scroll to position [506, 0]
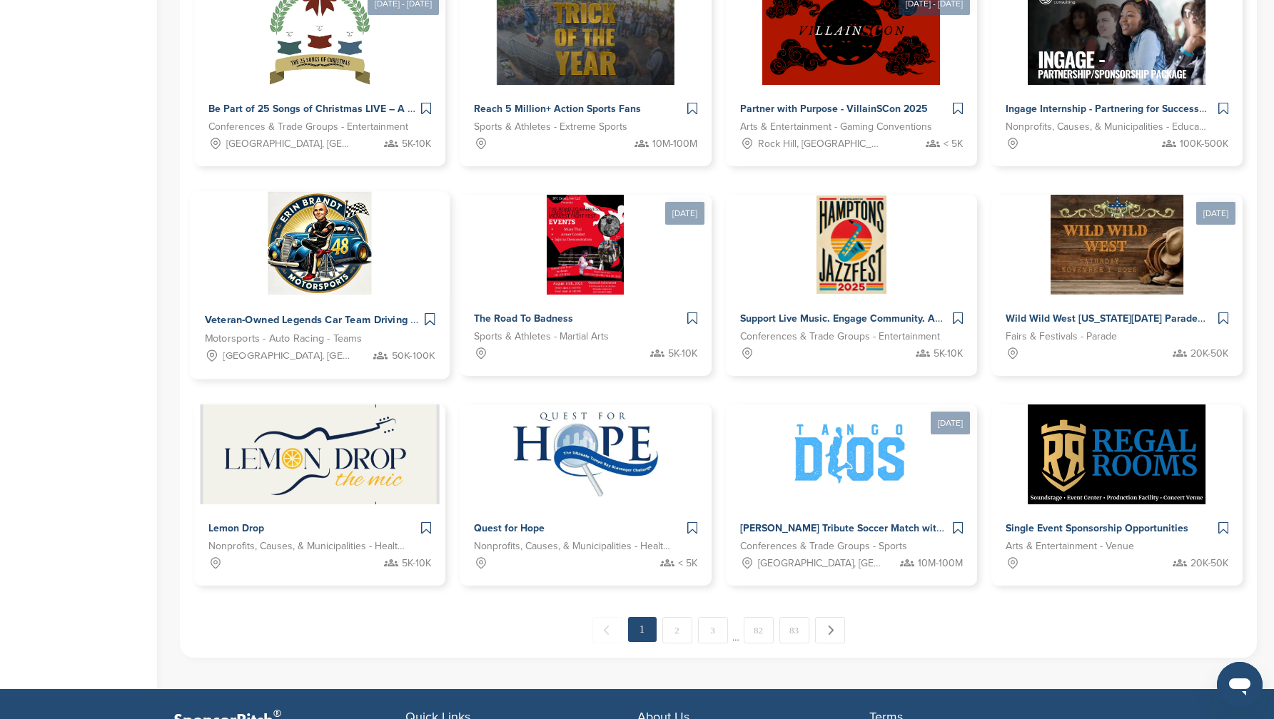
click at [314, 252] on img at bounding box center [319, 243] width 103 height 103
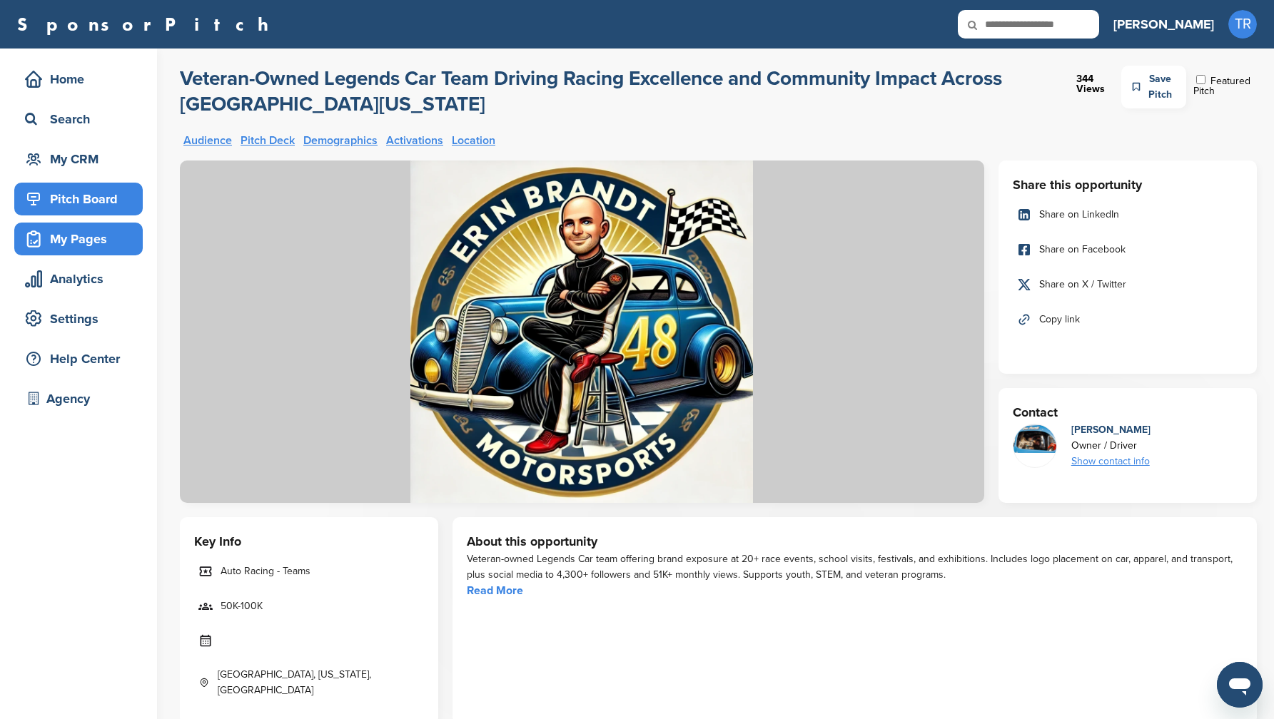
click at [103, 233] on div "My Pages" at bounding box center [81, 239] width 121 height 26
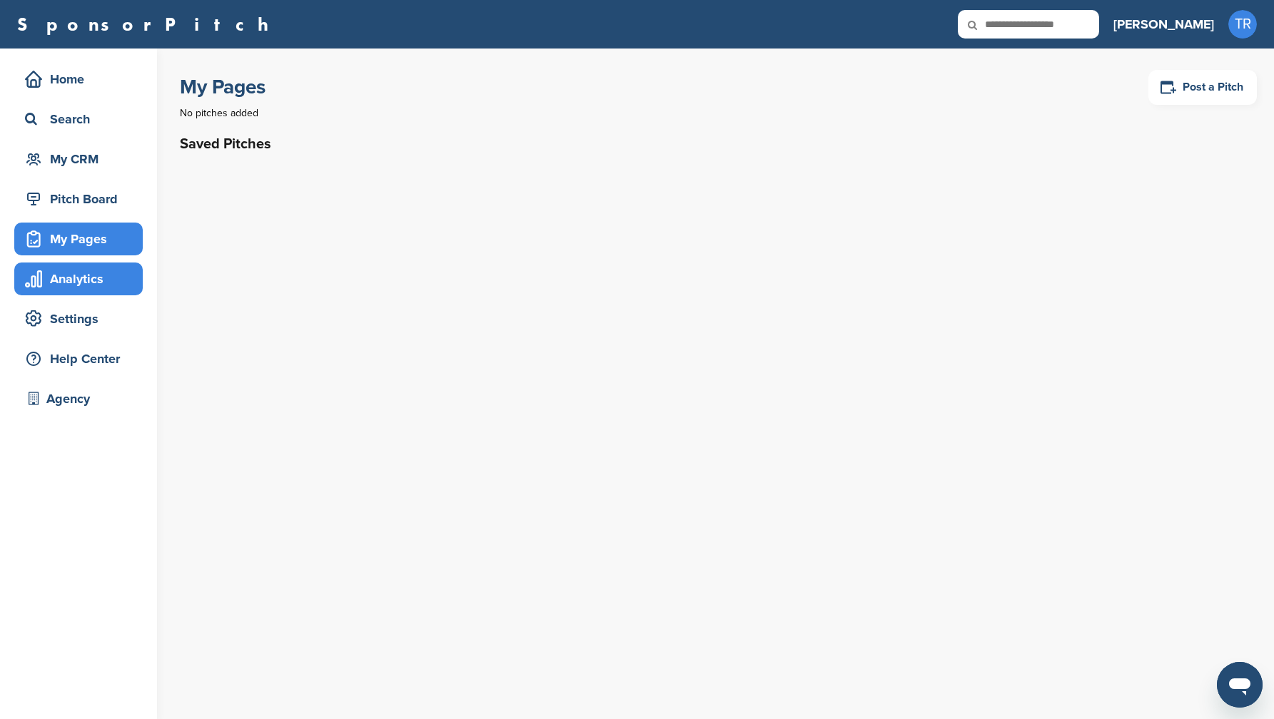
click at [94, 292] on div "Analytics" at bounding box center [78, 279] width 128 height 33
click at [1242, 74] on link "Post a Pitch" at bounding box center [1202, 87] width 108 height 35
click at [1178, 94] on link "Post a Pitch" at bounding box center [1202, 87] width 108 height 35
click at [948, 93] on div "My Pages Post a Pitch" at bounding box center [718, 87] width 1077 height 43
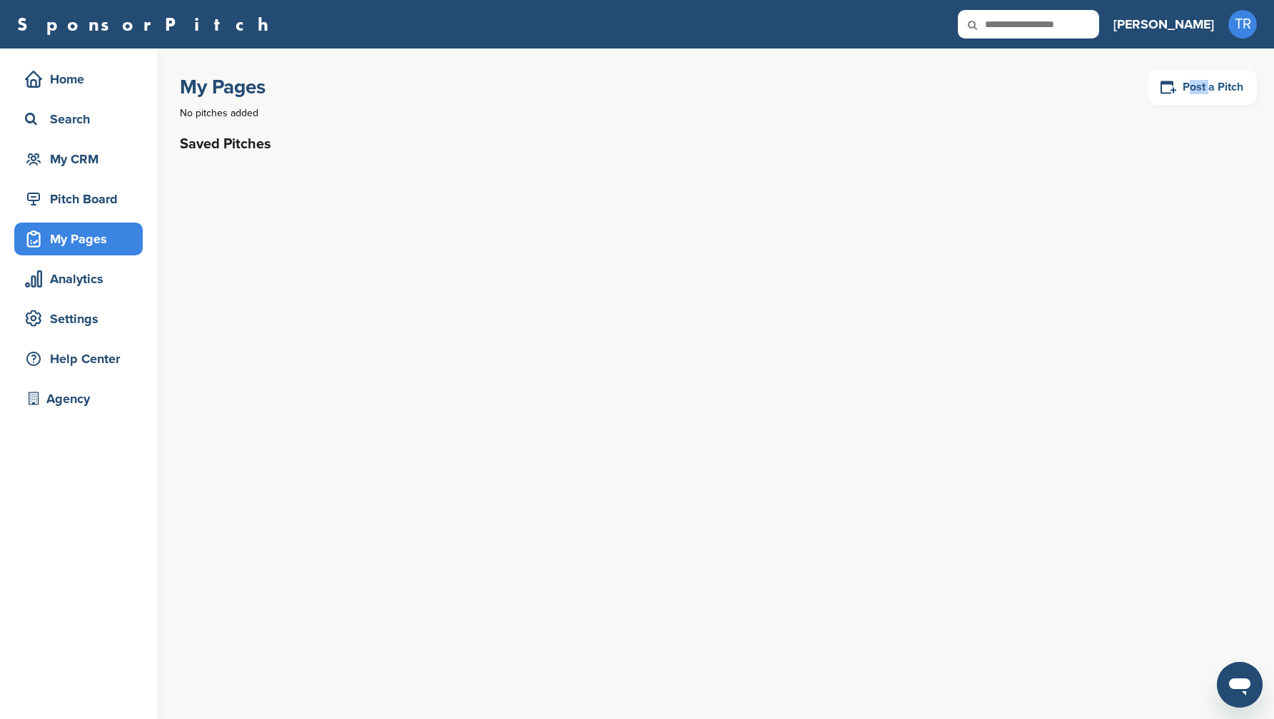
click at [1205, 97] on link "Post a Pitch" at bounding box center [1202, 87] width 108 height 35
